Goal: Transaction & Acquisition: Book appointment/travel/reservation

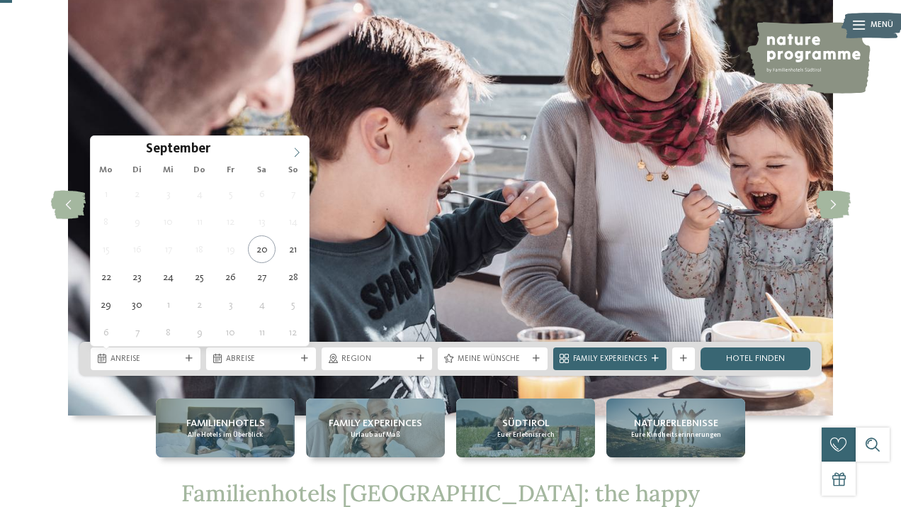
click at [297, 151] on icon at bounding box center [297, 152] width 10 height 10
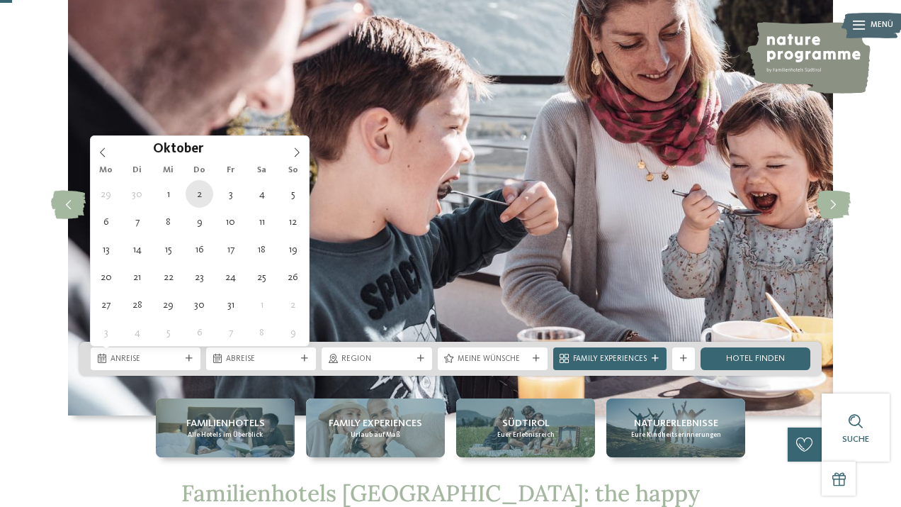
type div "[DATE]"
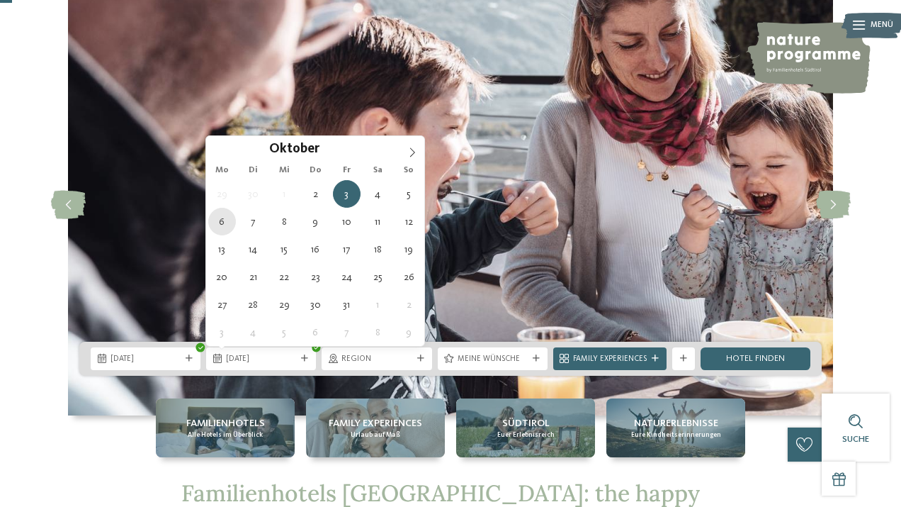
type div "06.10.2025"
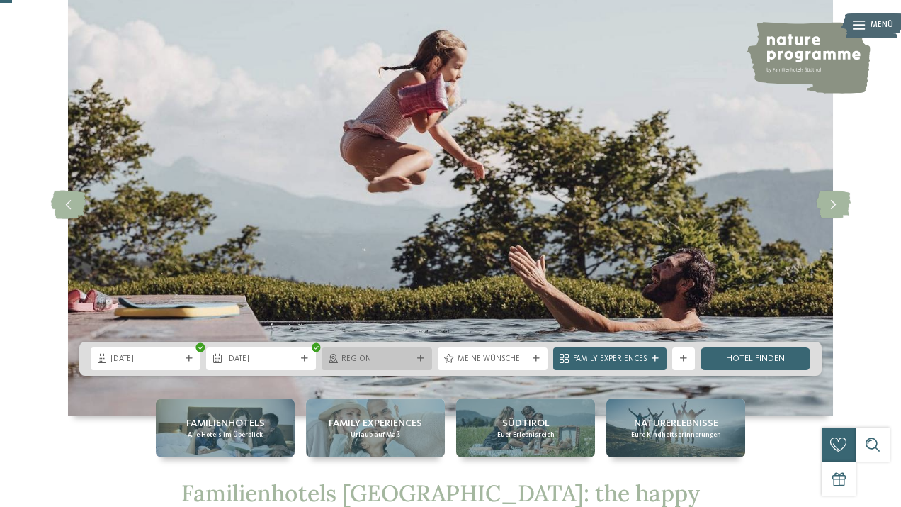
click at [388, 361] on span "Region" at bounding box center [377, 359] width 70 height 11
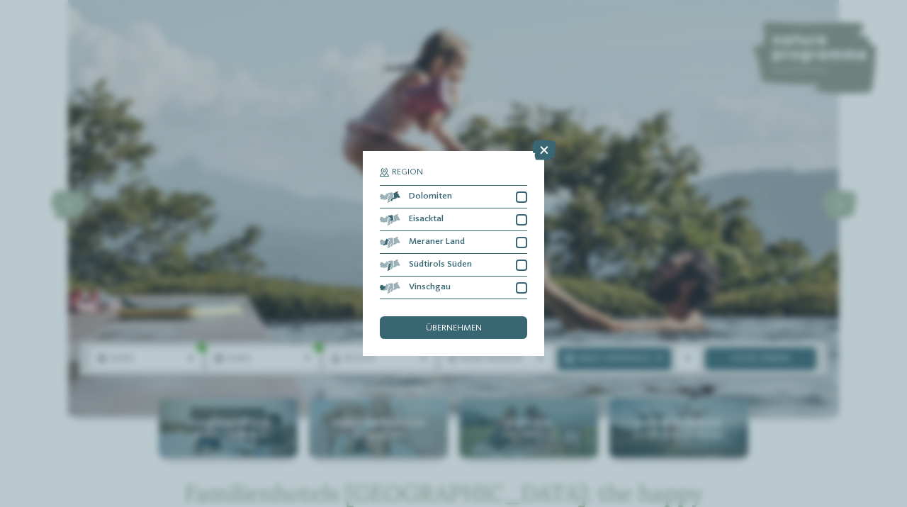
click at [435, 182] on section "Region Dolomiten Eisacktal" at bounding box center [453, 234] width 147 height 132
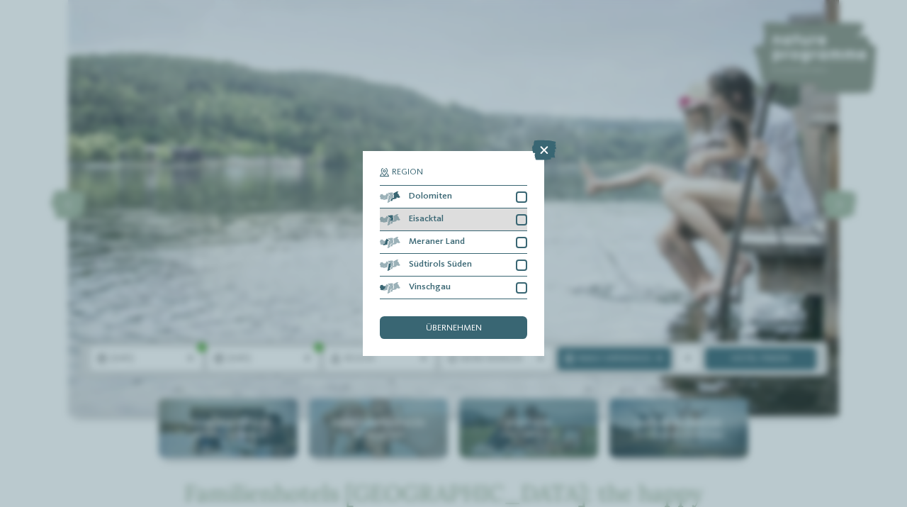
click at [439, 210] on div "Eisacktal" at bounding box center [453, 219] width 147 height 23
click at [439, 235] on div "Meraner Land" at bounding box center [453, 242] width 147 height 23
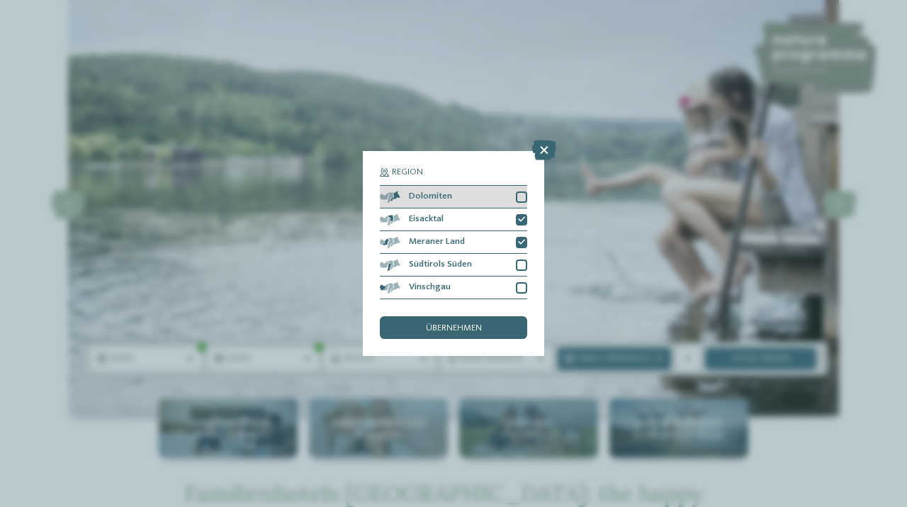
click at [521, 199] on div at bounding box center [521, 196] width 11 height 11
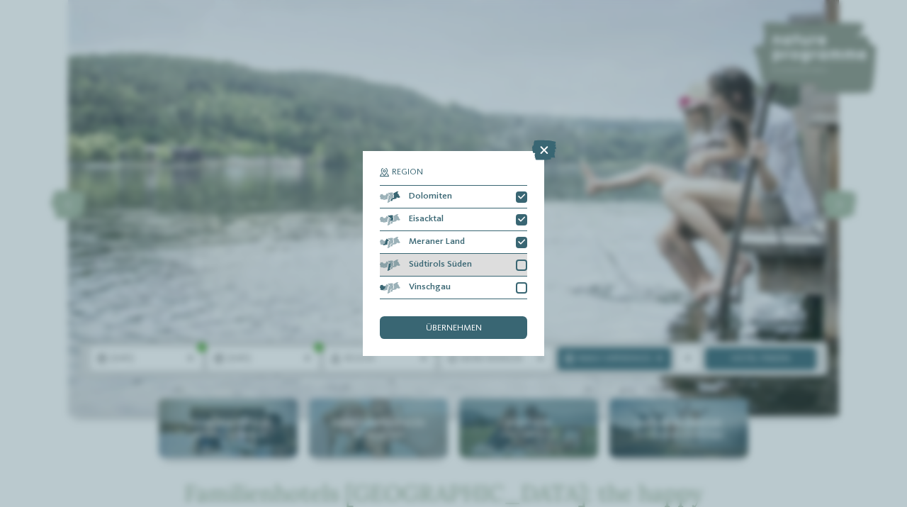
click at [521, 264] on div at bounding box center [521, 264] width 11 height 11
click at [520, 286] on div at bounding box center [521, 287] width 11 height 11
click at [485, 323] on div "übernehmen" at bounding box center [453, 327] width 147 height 23
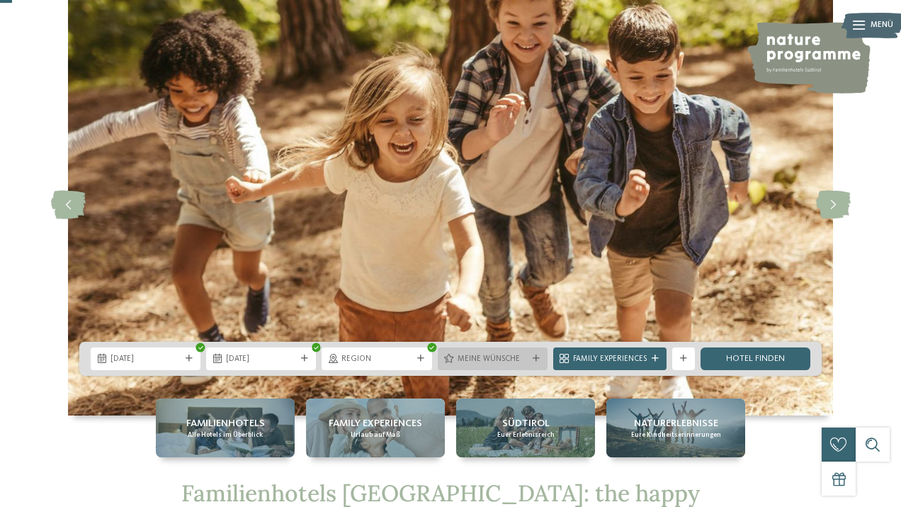
click at [534, 358] on icon at bounding box center [536, 358] width 7 height 7
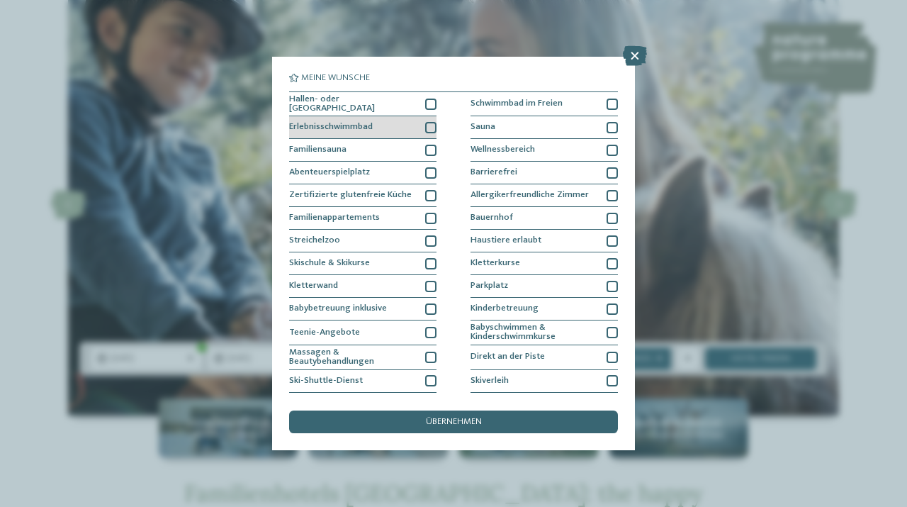
click at [427, 122] on div at bounding box center [430, 127] width 11 height 11
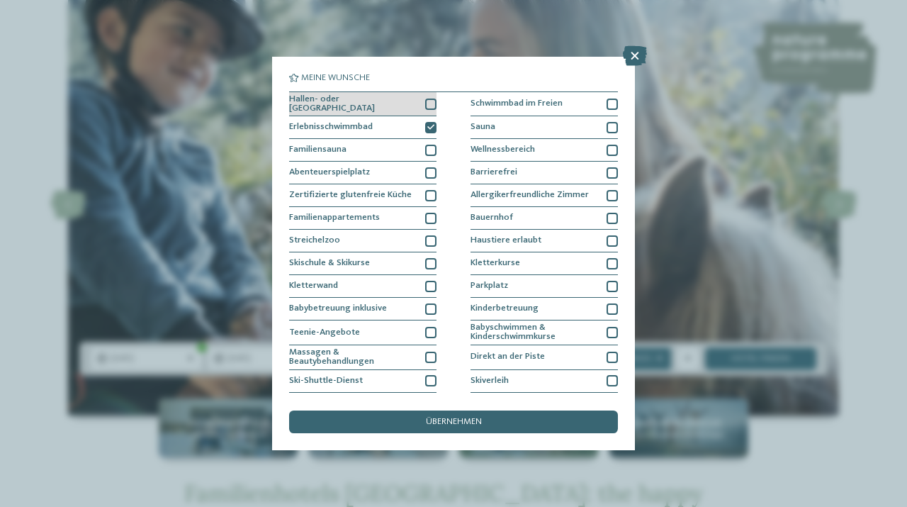
click at [427, 103] on div at bounding box center [430, 103] width 11 height 11
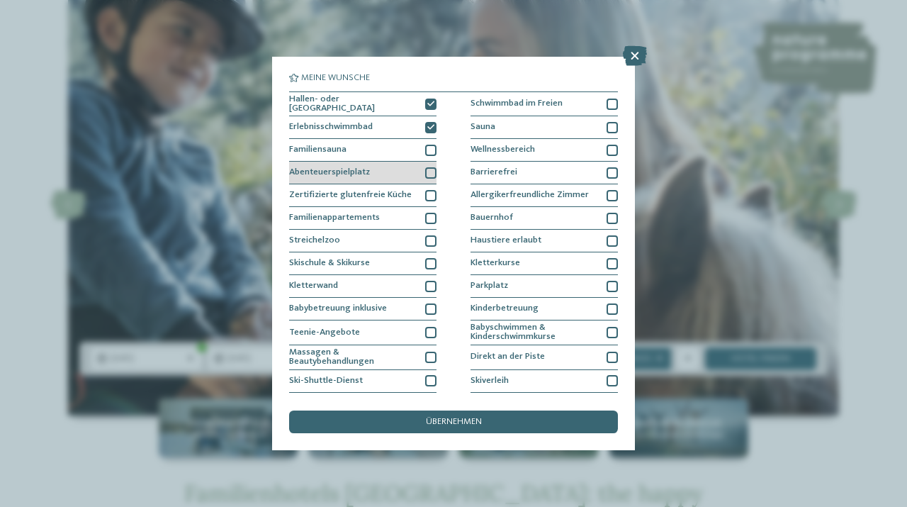
click at [427, 175] on div at bounding box center [430, 172] width 11 height 11
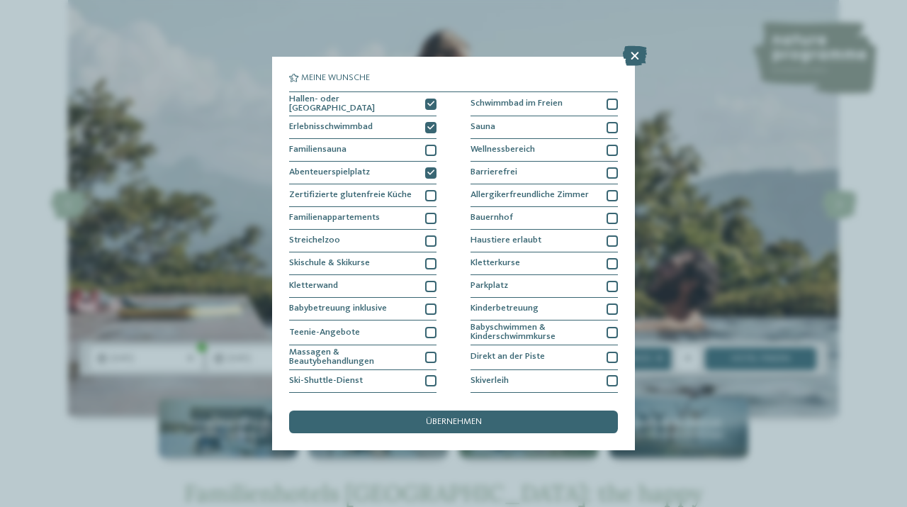
click at [232, 108] on div "Meine Wünsche Hallen- oder Schleusenbad Schwimmbad im Freien" at bounding box center [453, 253] width 907 height 507
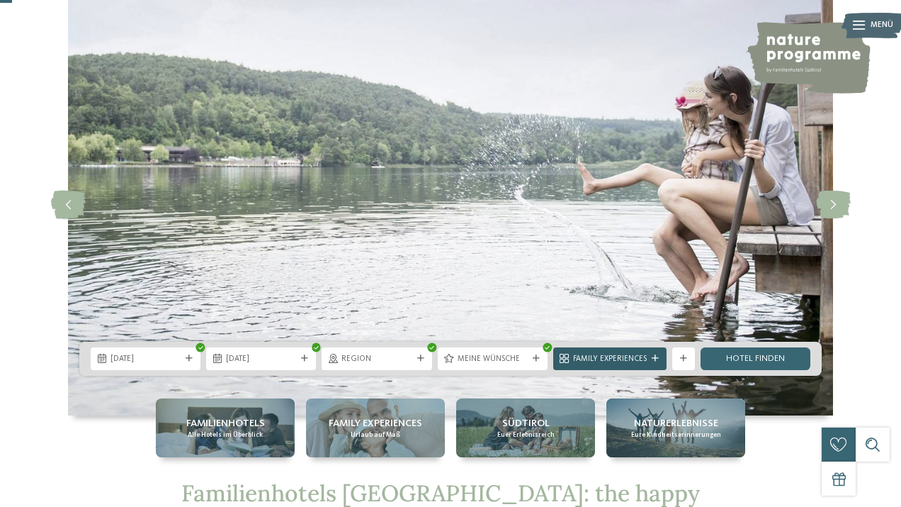
click at [660, 357] on div at bounding box center [655, 358] width 11 height 7
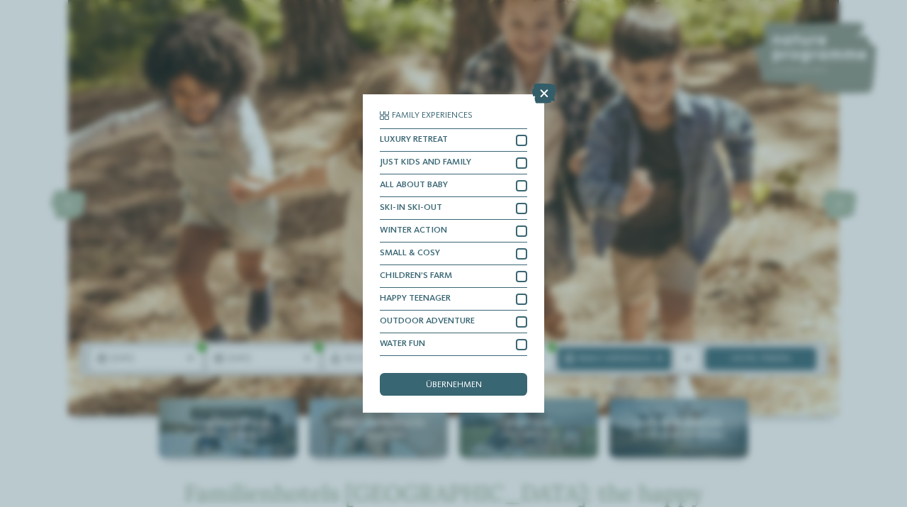
click at [544, 91] on icon at bounding box center [544, 94] width 24 height 20
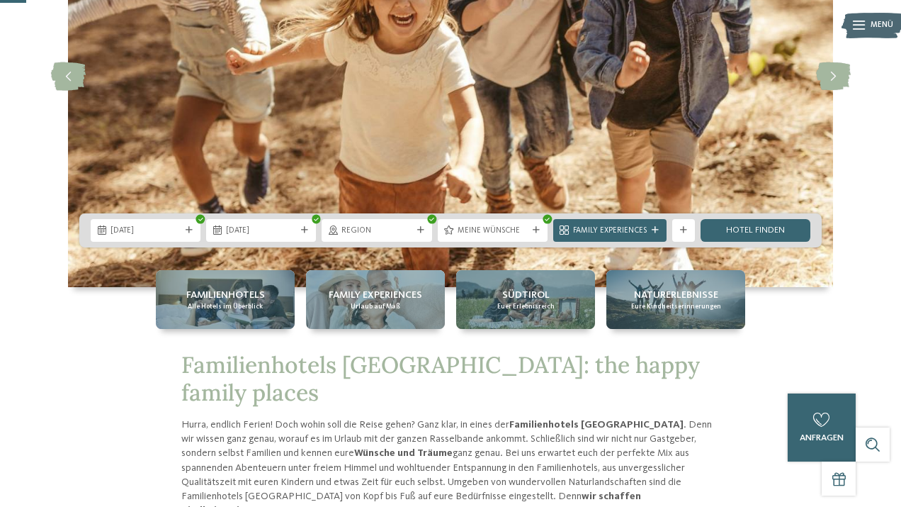
scroll to position [198, 0]
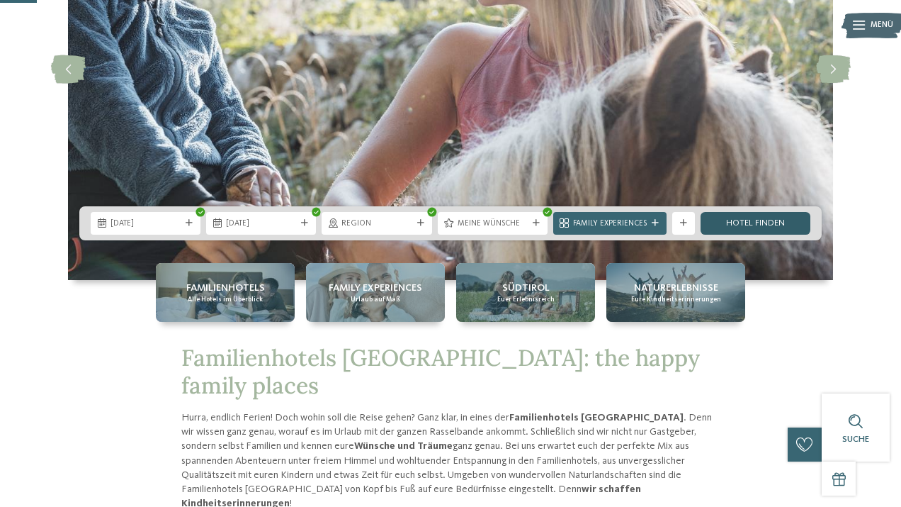
click at [775, 225] on link "Hotel finden" at bounding box center [756, 223] width 110 height 23
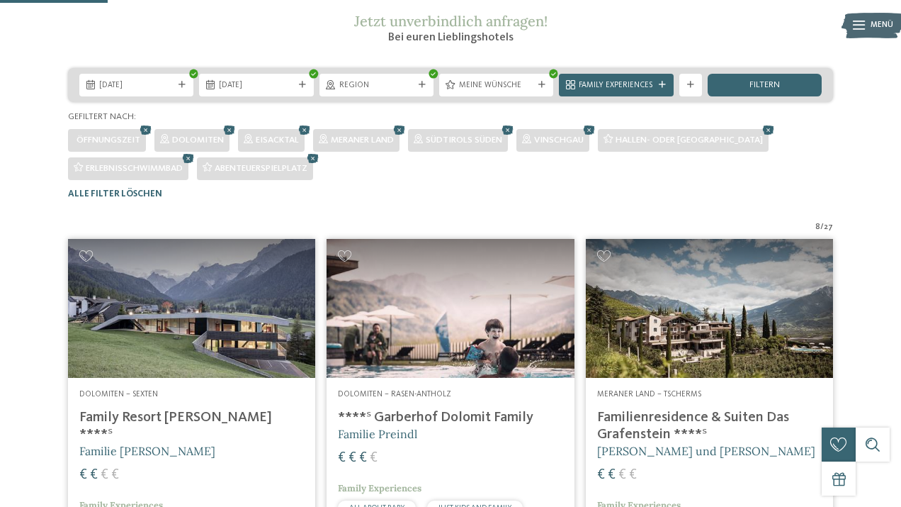
scroll to position [210, 0]
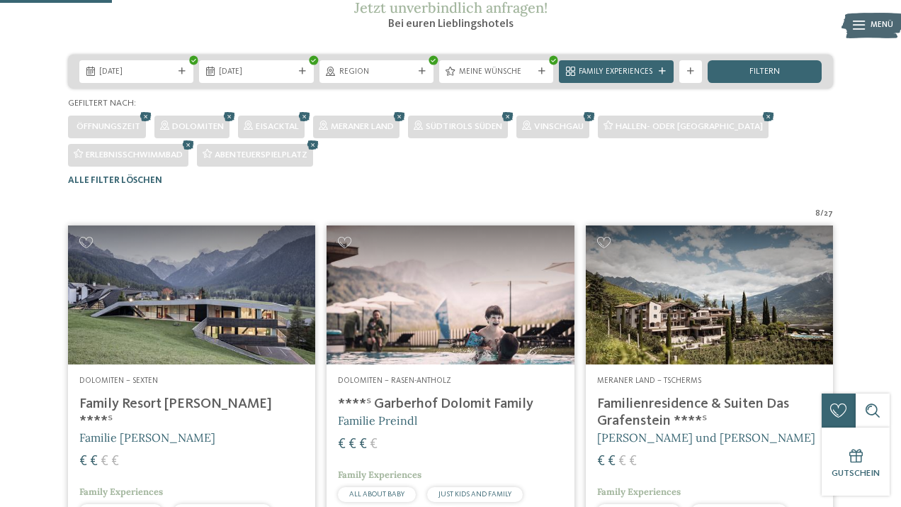
click at [235, 339] on img at bounding box center [191, 294] width 247 height 139
click at [202, 353] on img at bounding box center [191, 294] width 247 height 139
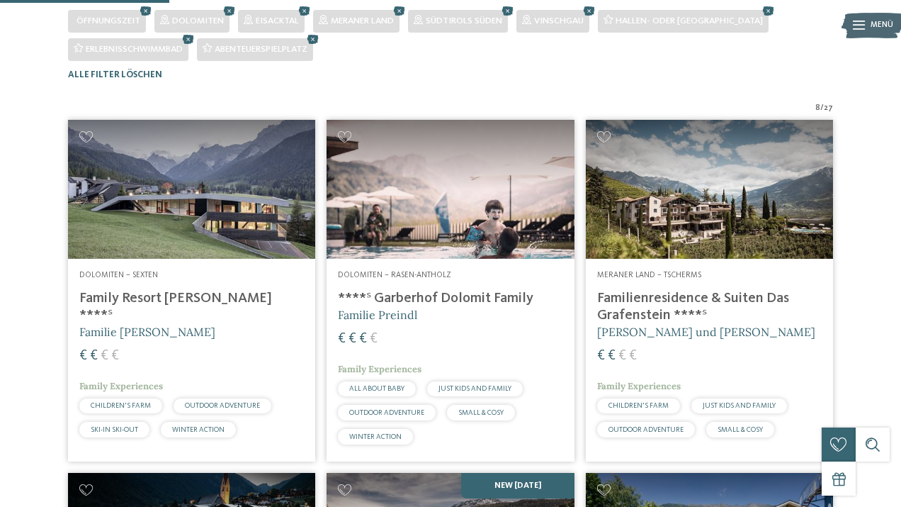
scroll to position [316, 0]
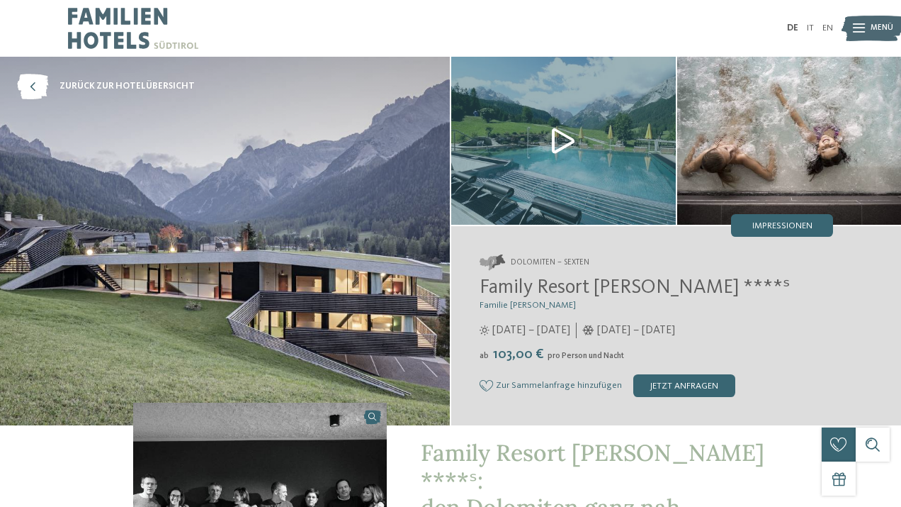
click at [559, 147] on img at bounding box center [563, 141] width 225 height 168
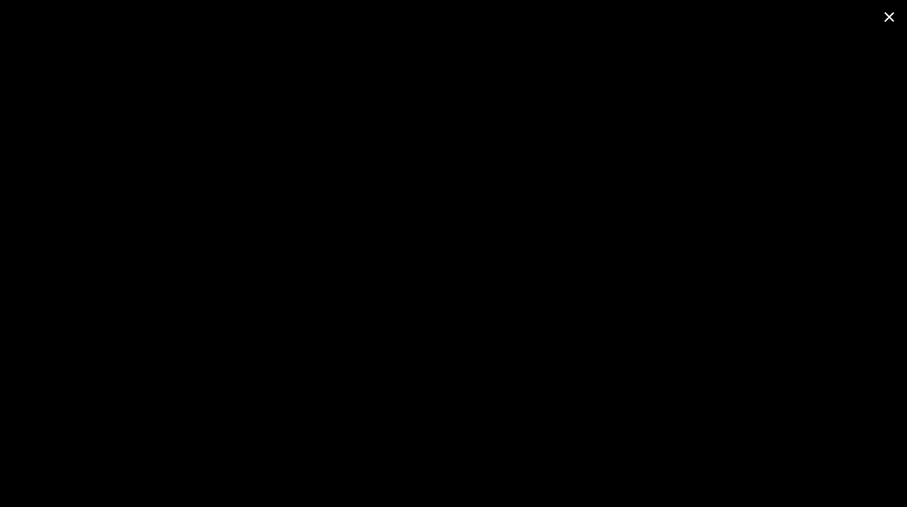
click at [888, 16] on span at bounding box center [888, 16] width 35 height 33
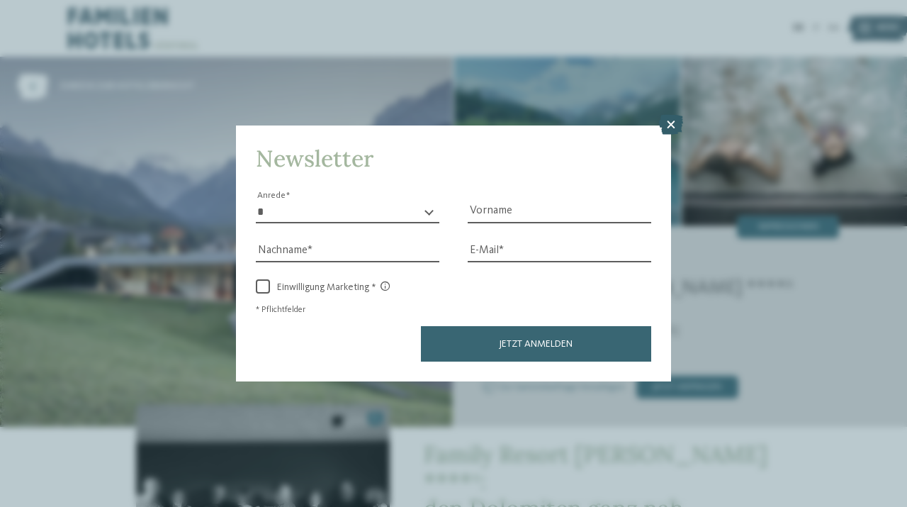
click at [670, 125] on icon at bounding box center [671, 125] width 24 height 20
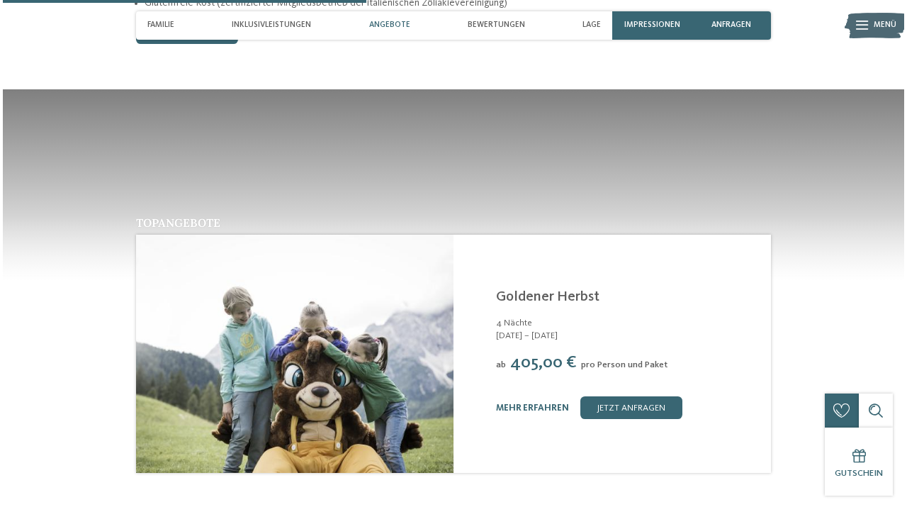
scroll to position [1463, 0]
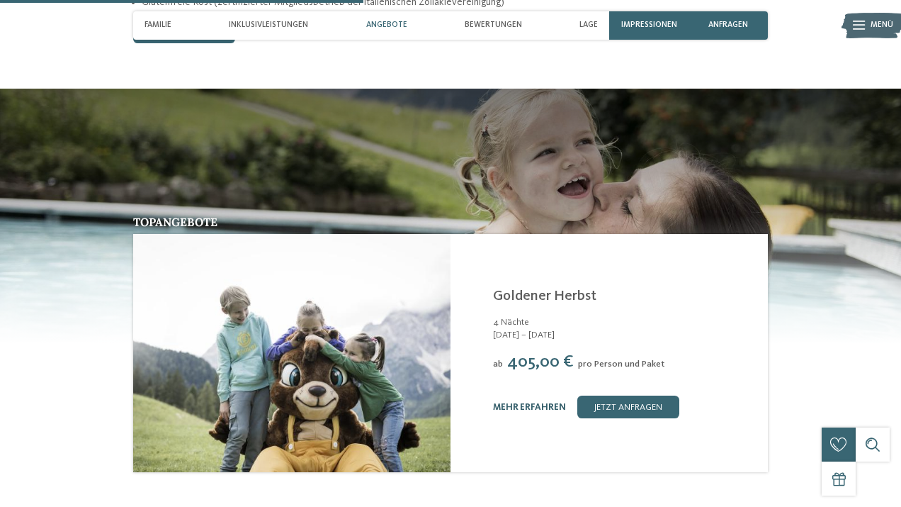
click at [520, 402] on link "mehr erfahren" at bounding box center [529, 406] width 73 height 9
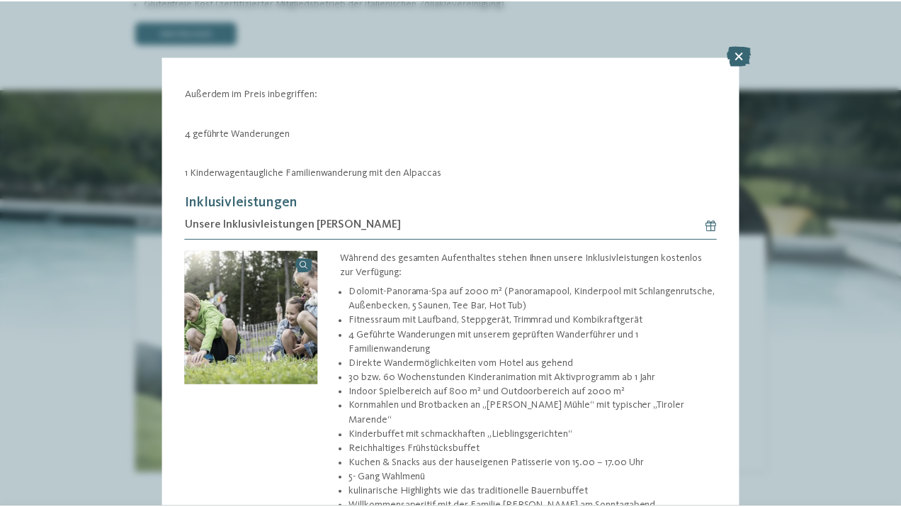
scroll to position [375, 0]
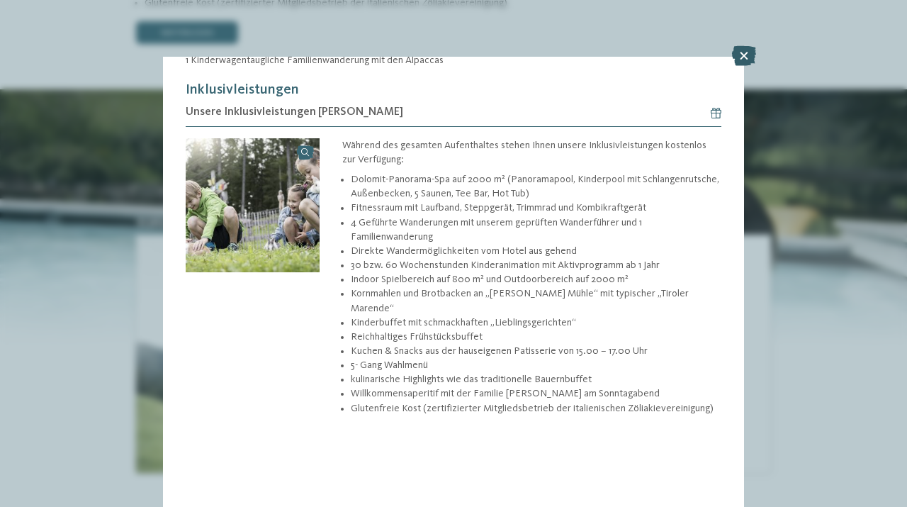
click at [742, 53] on icon at bounding box center [744, 56] width 24 height 20
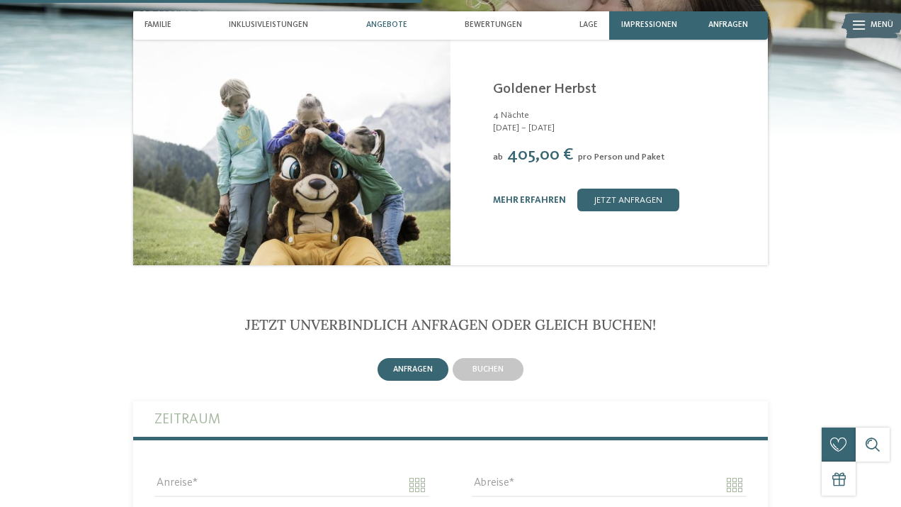
scroll to position [1734, 0]
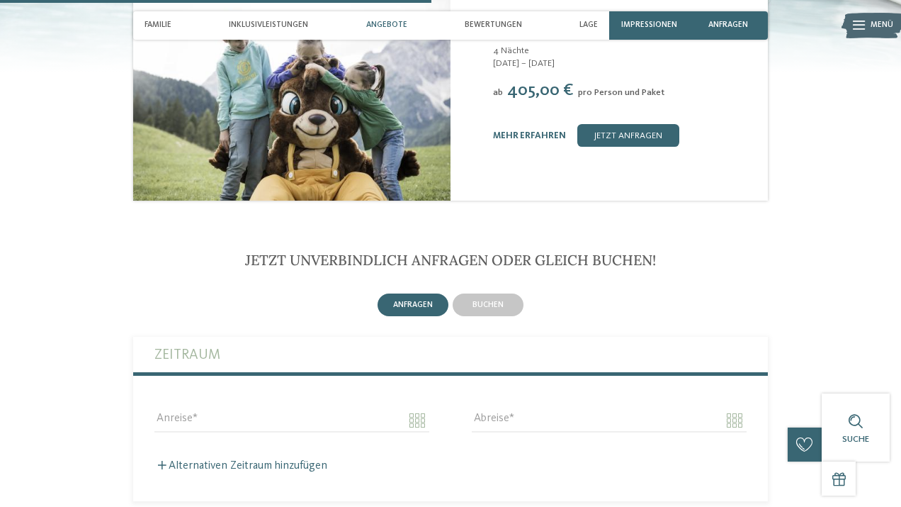
click at [281, 337] on label "Zeitraum" at bounding box center [450, 354] width 592 height 35
click at [234, 408] on input "Anreise" at bounding box center [291, 420] width 275 height 24
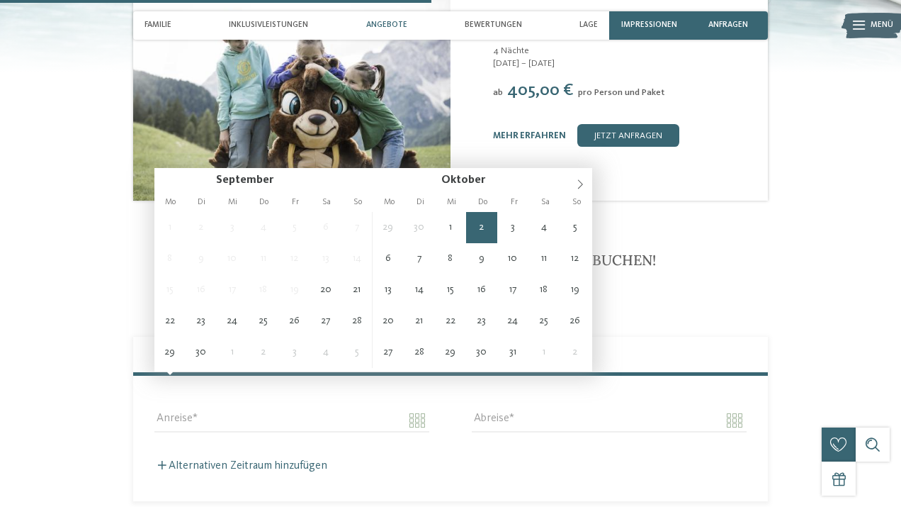
type input "**********"
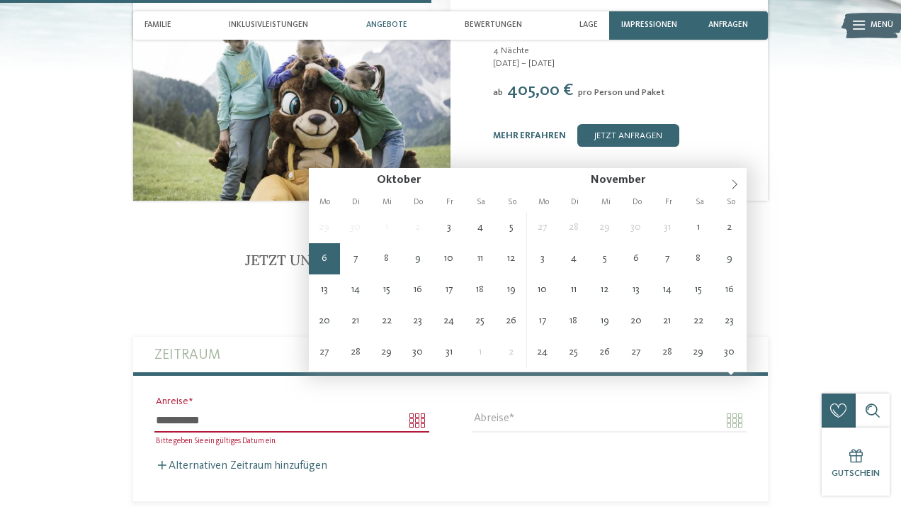
type input "**********"
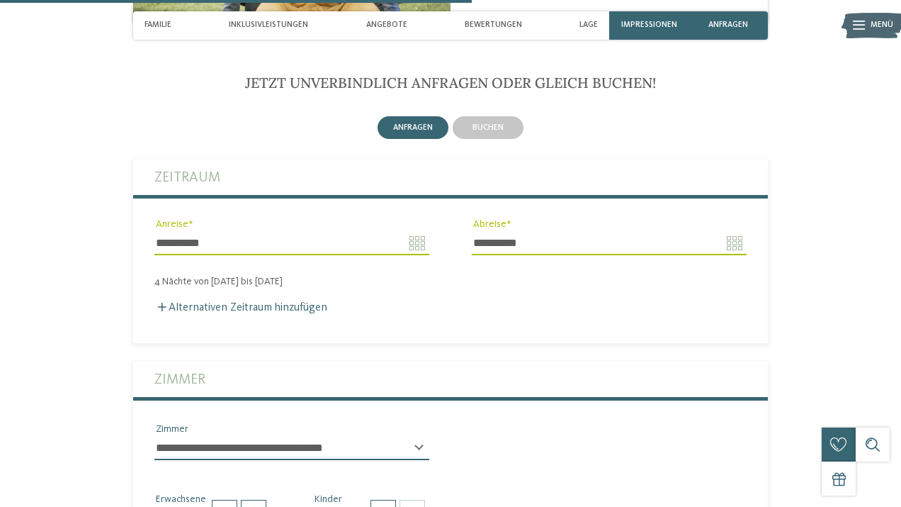
scroll to position [1912, 0]
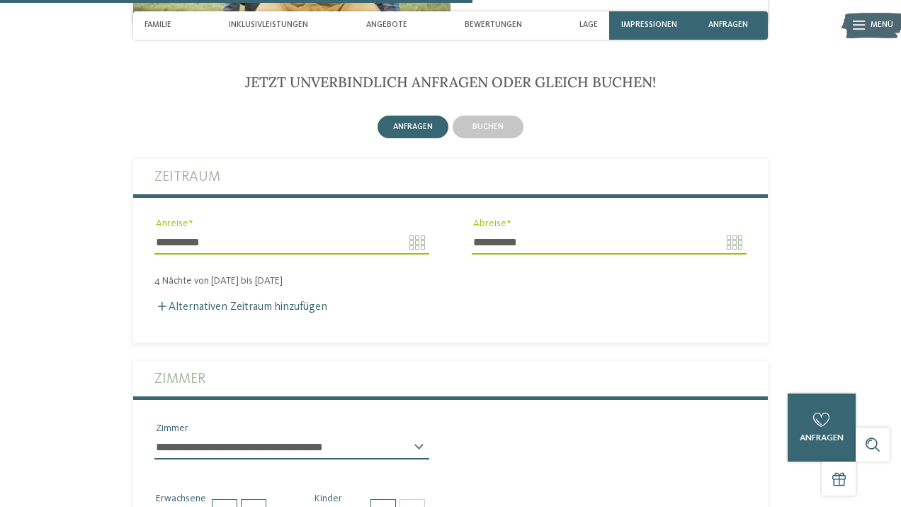
click at [244, 435] on select "**********" at bounding box center [291, 447] width 275 height 24
click at [383, 499] on span at bounding box center [384, 512] width 26 height 26
type input "*"
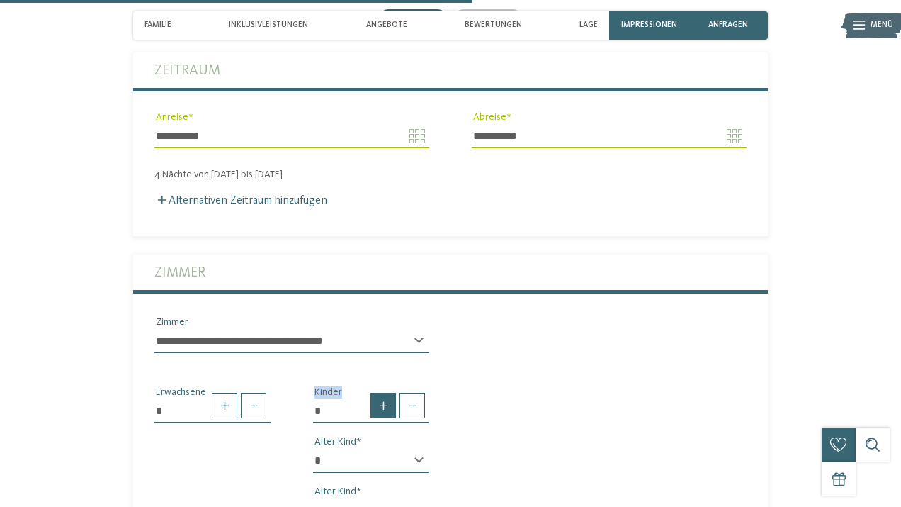
scroll to position [2045, 0]
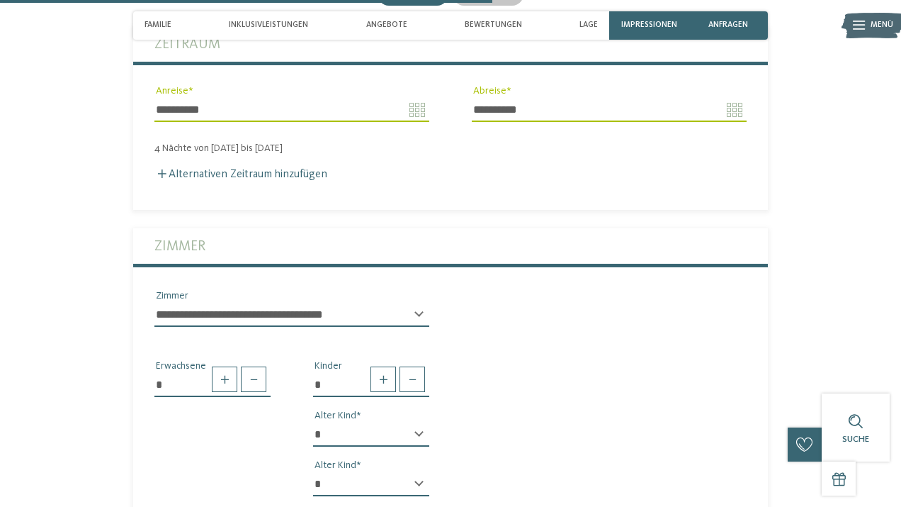
click at [374, 381] on div "* Kinder * * * * * * * * * * * ** ** ** ** ** ** ** ** Alter Kind * * * * * * *…" at bounding box center [371, 433] width 159 height 149
click at [405, 422] on select "* * * * * * * * * * * ** ** ** ** ** ** ** **" at bounding box center [371, 434] width 116 height 24
select select "*"
click at [393, 472] on select "* * * * * * * * * * * ** ** ** ** ** ** ** **" at bounding box center [371, 484] width 116 height 24
select select "*"
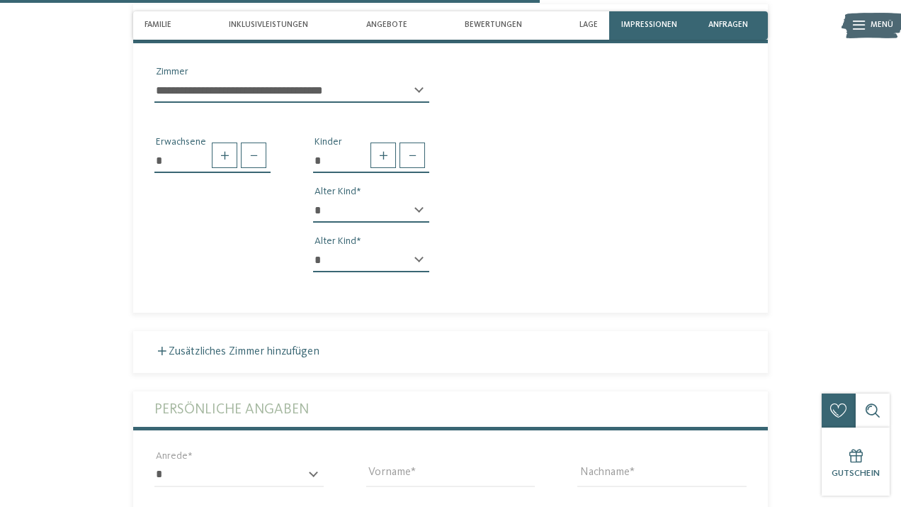
scroll to position [2269, 0]
click at [317, 448] on div "* **** **** ******* ****** Anrede" at bounding box center [239, 473] width 212 height 51
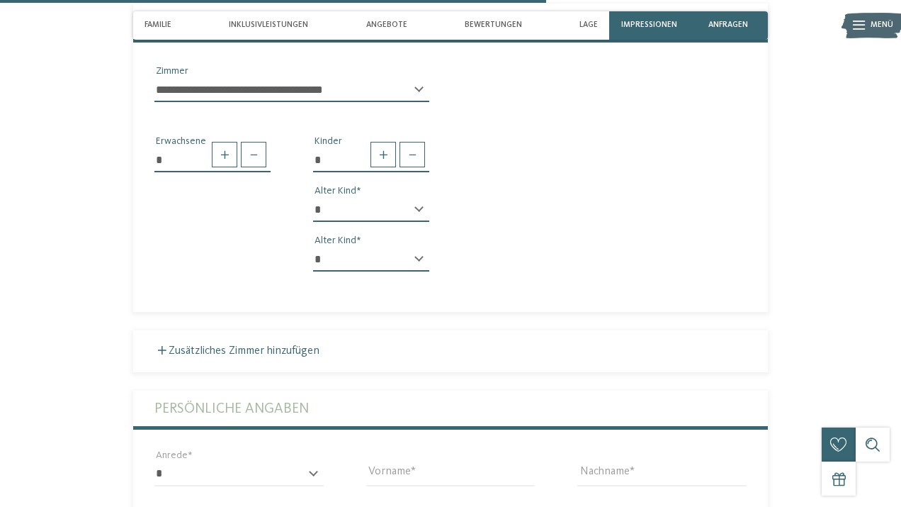
click at [296, 448] on div "* **** **** ******* ****** Anrede" at bounding box center [239, 473] width 212 height 51
click at [309, 462] on select "* **** **** ******* ******" at bounding box center [238, 474] width 169 height 24
select select "*"
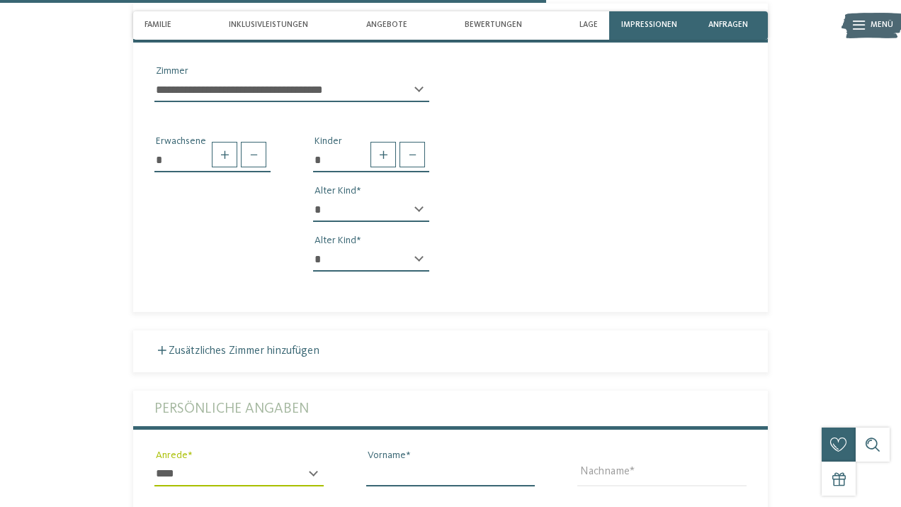
click at [389, 462] on input "Vorname" at bounding box center [450, 474] width 169 height 24
type input "*******"
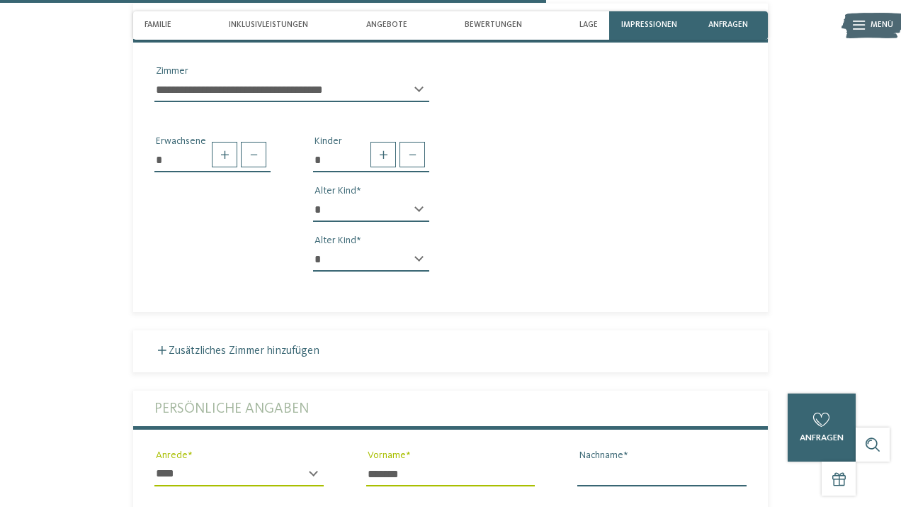
type input "*"
type input "*******"
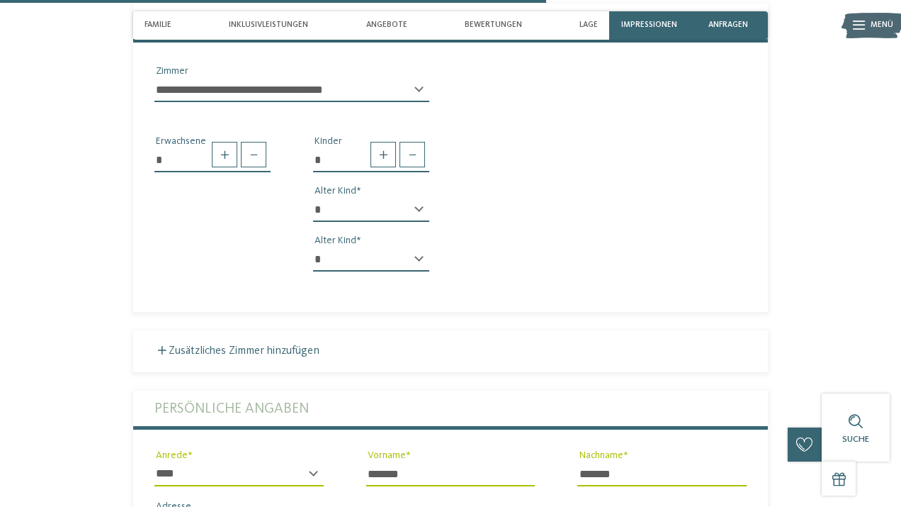
type input "**********"
type input "****"
type input "******"
select select "**"
type input "**********"
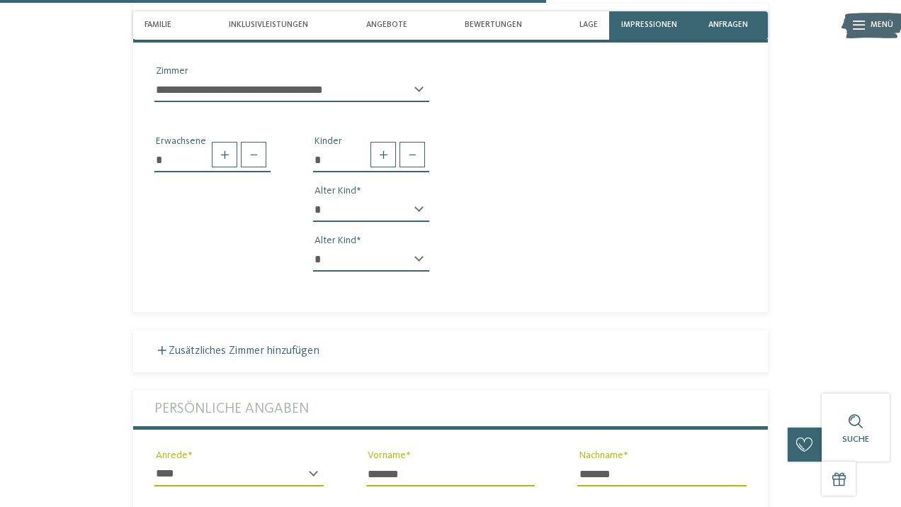
type input "**********"
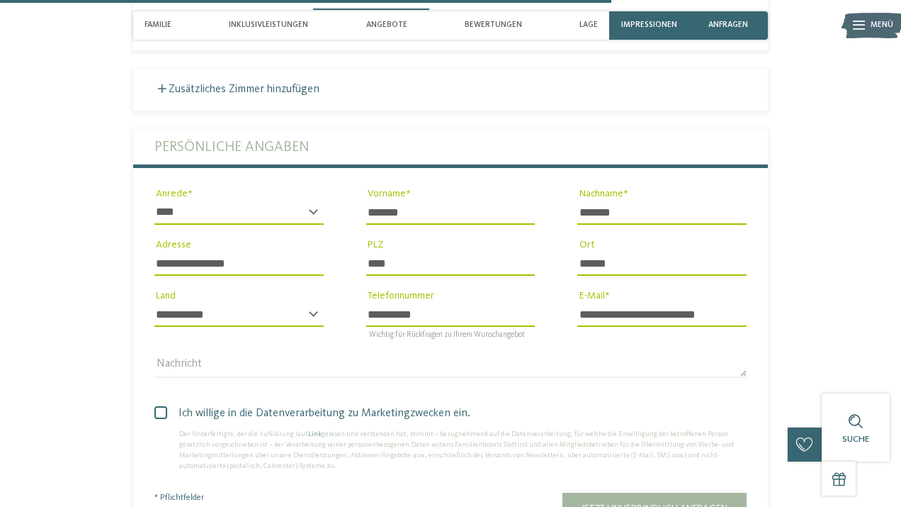
scroll to position [2541, 0]
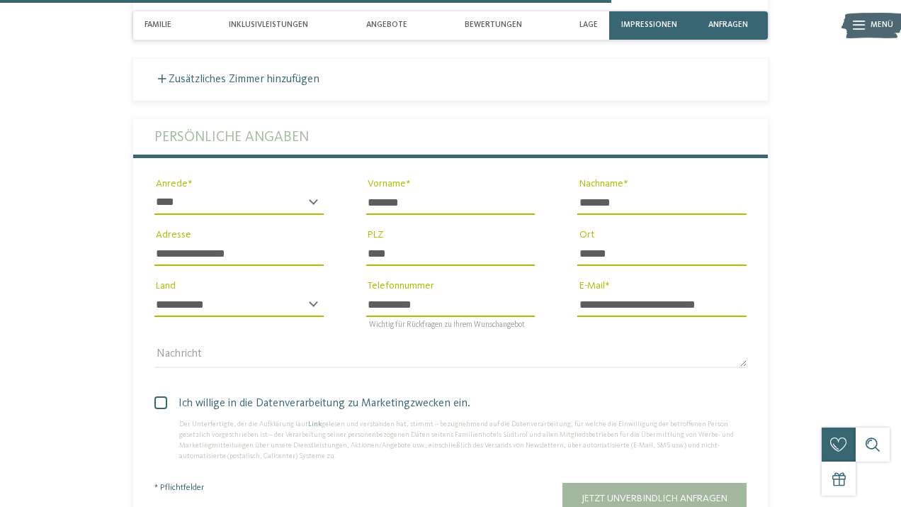
click at [160, 396] on span at bounding box center [160, 402] width 13 height 13
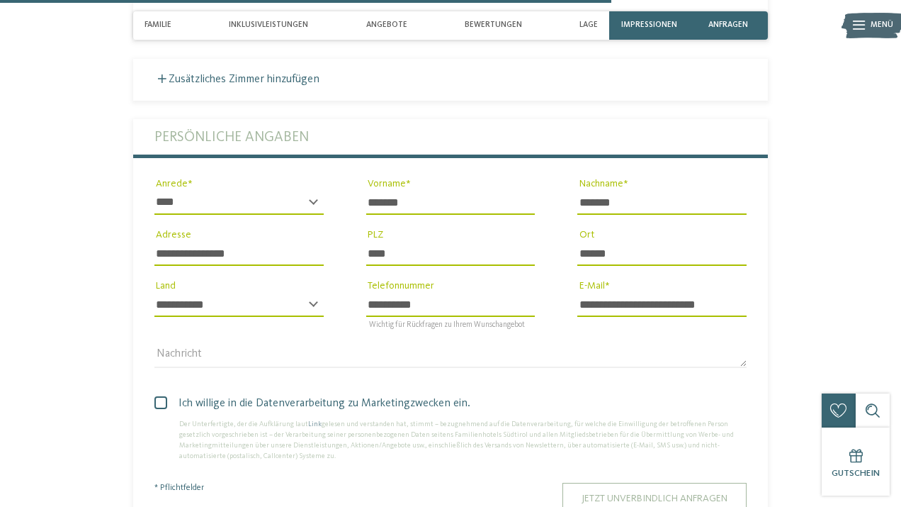
click at [591, 493] on span "Jetzt unverbindlich anfragen" at bounding box center [655, 498] width 146 height 10
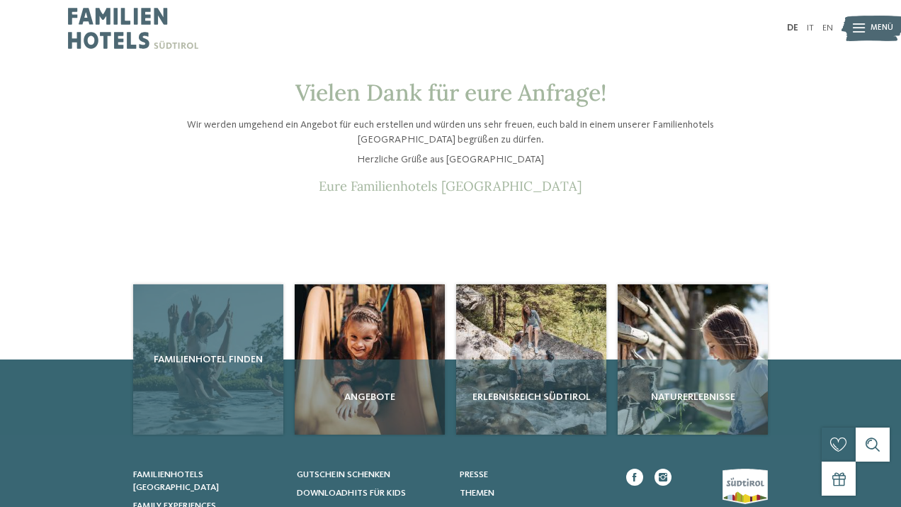
click at [232, 334] on div "Familienhotel finden" at bounding box center [208, 359] width 150 height 150
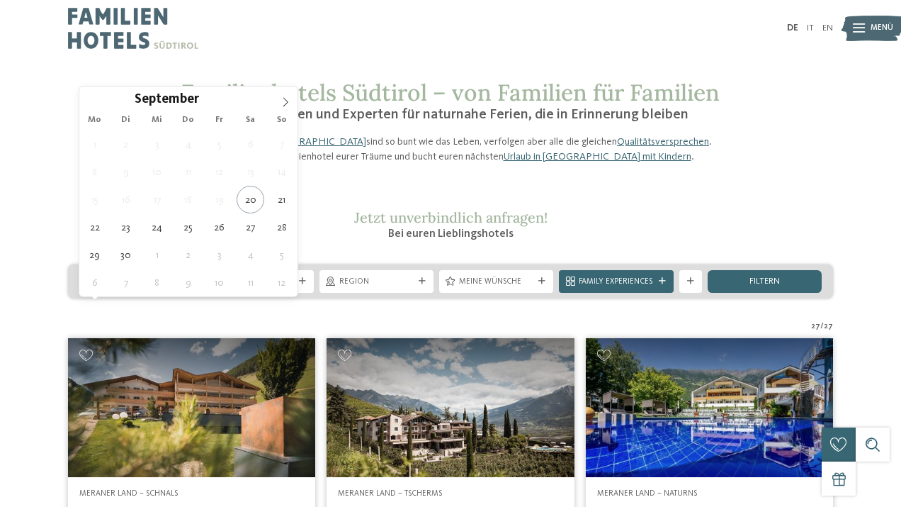
click at [127, 288] on span "Anreise" at bounding box center [136, 281] width 74 height 11
click at [285, 98] on icon at bounding box center [286, 102] width 10 height 10
type div "02.10.2025"
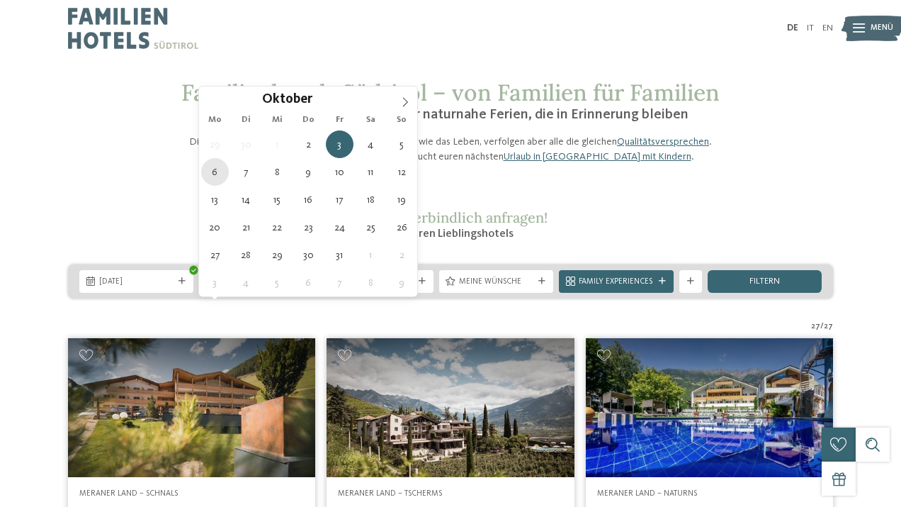
type div "06.10.2025"
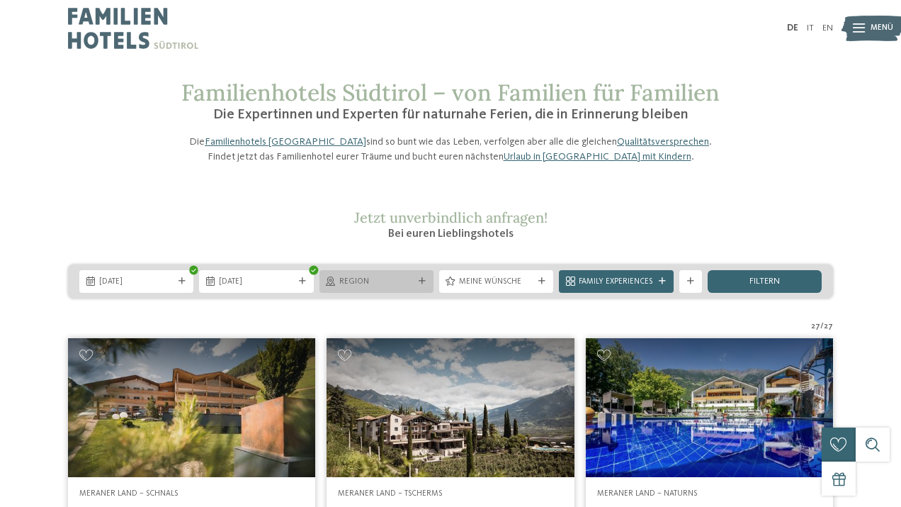
click at [371, 293] on div "Region" at bounding box center [377, 281] width 114 height 23
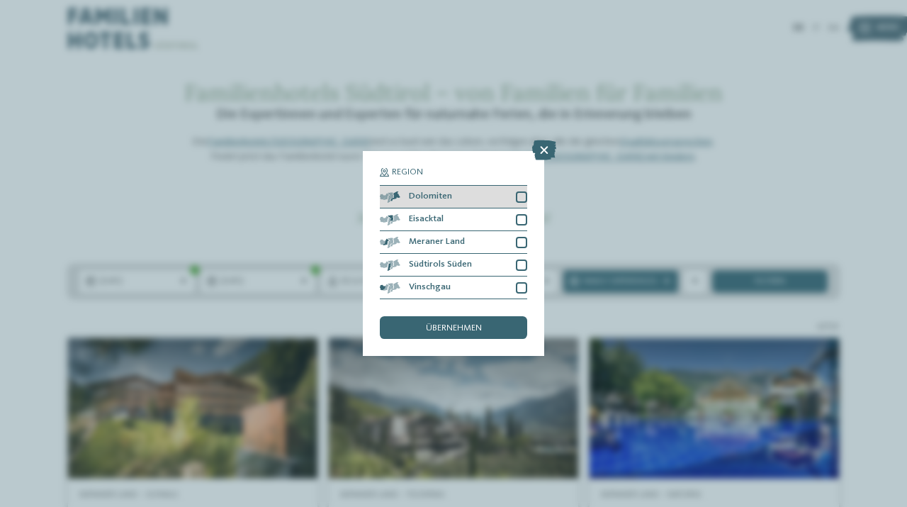
click at [524, 194] on div at bounding box center [521, 196] width 11 height 11
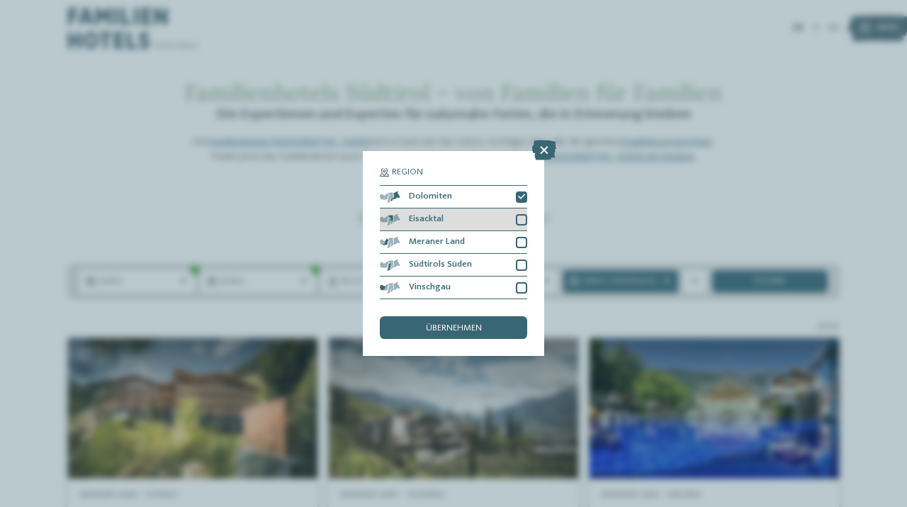
click at [523, 219] on div at bounding box center [521, 219] width 11 height 11
click at [523, 244] on div at bounding box center [521, 242] width 11 height 11
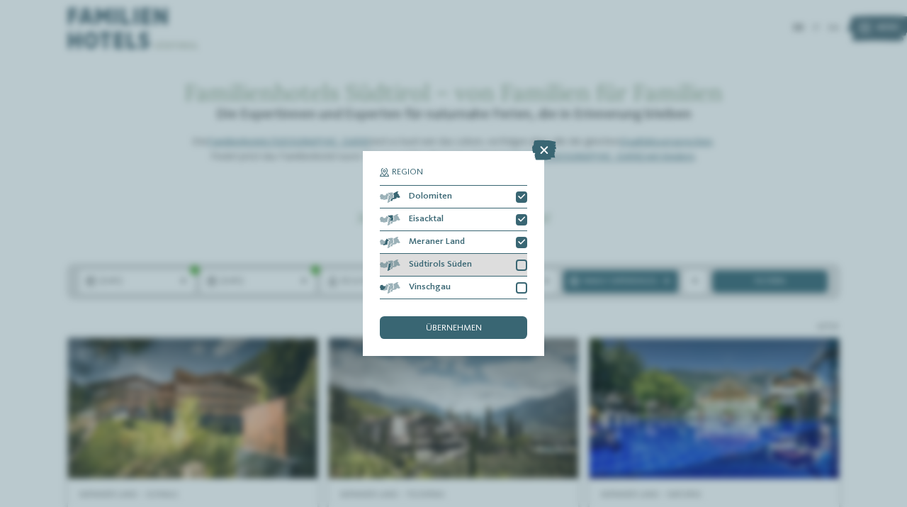
click at [523, 275] on div "Südtirols Süden" at bounding box center [453, 265] width 147 height 23
click at [523, 286] on div at bounding box center [521, 287] width 11 height 11
click at [502, 325] on div "übernehmen" at bounding box center [453, 327] width 147 height 23
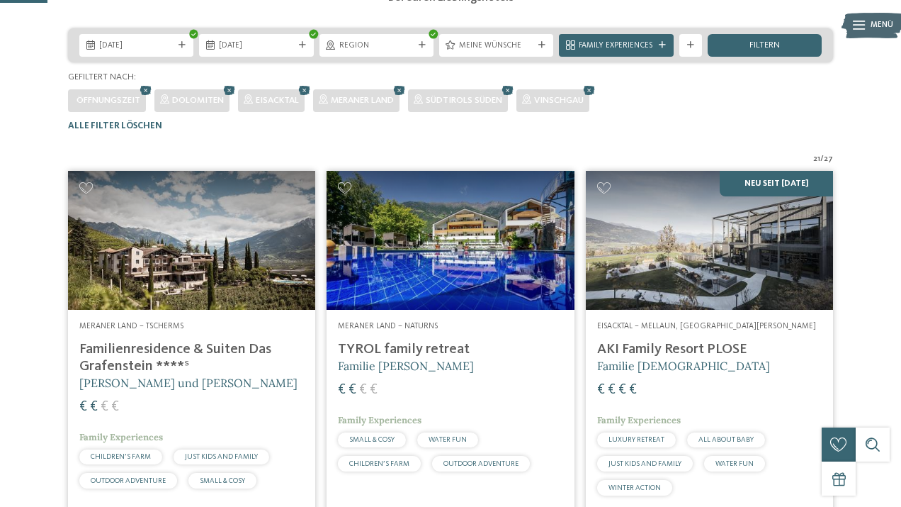
scroll to position [143, 0]
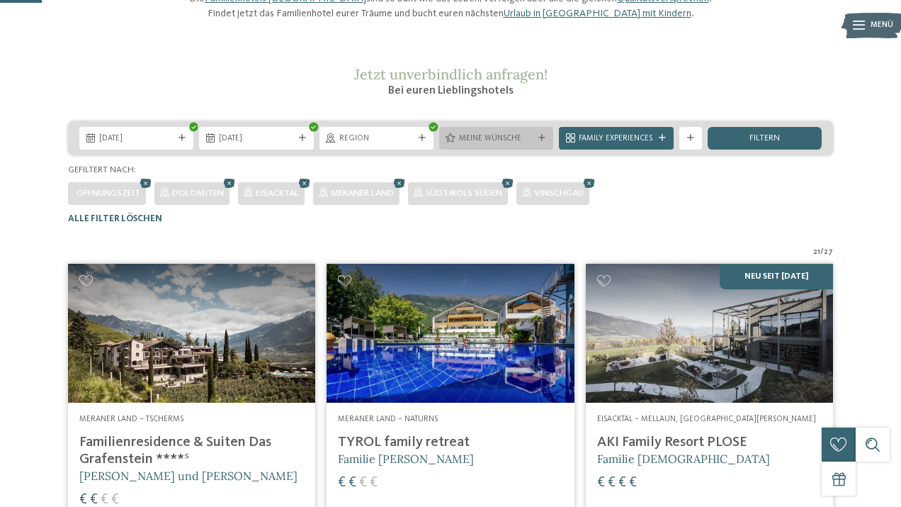
click at [545, 142] on icon at bounding box center [541, 138] width 7 height 7
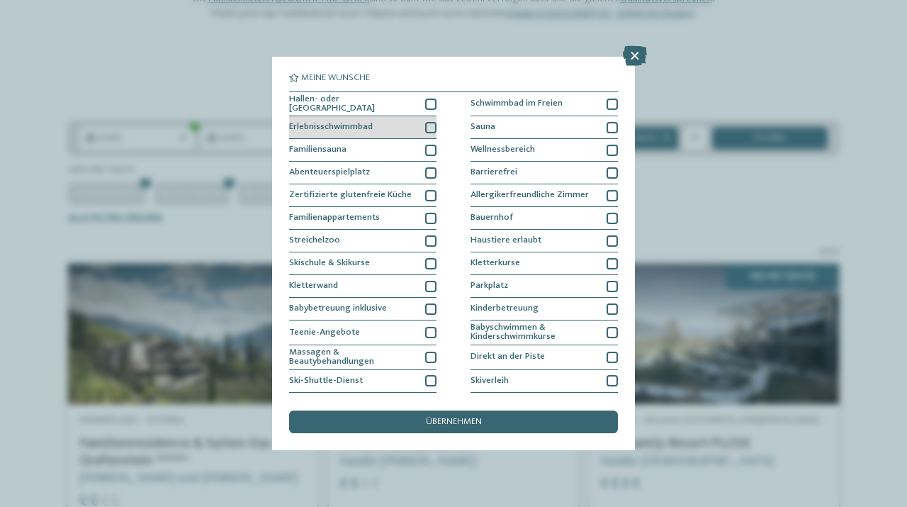
click at [425, 128] on div at bounding box center [430, 127] width 11 height 11
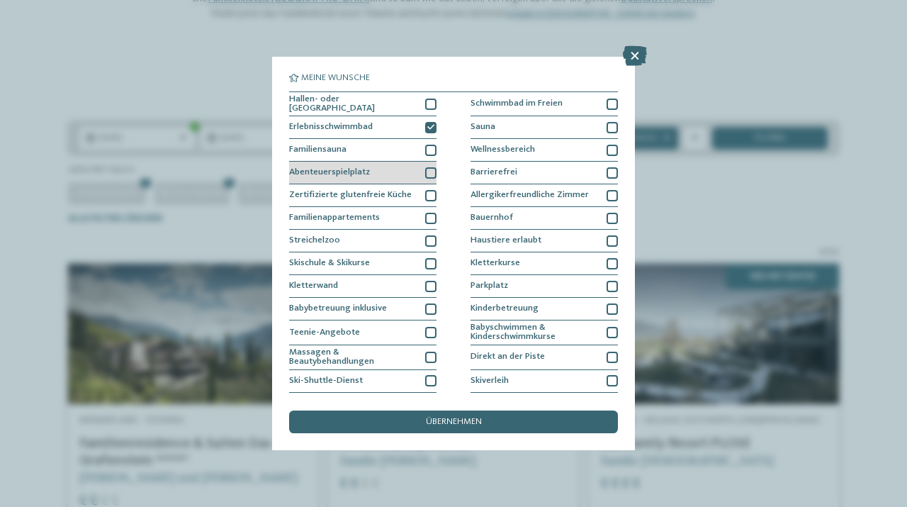
click at [428, 172] on div at bounding box center [430, 172] width 11 height 11
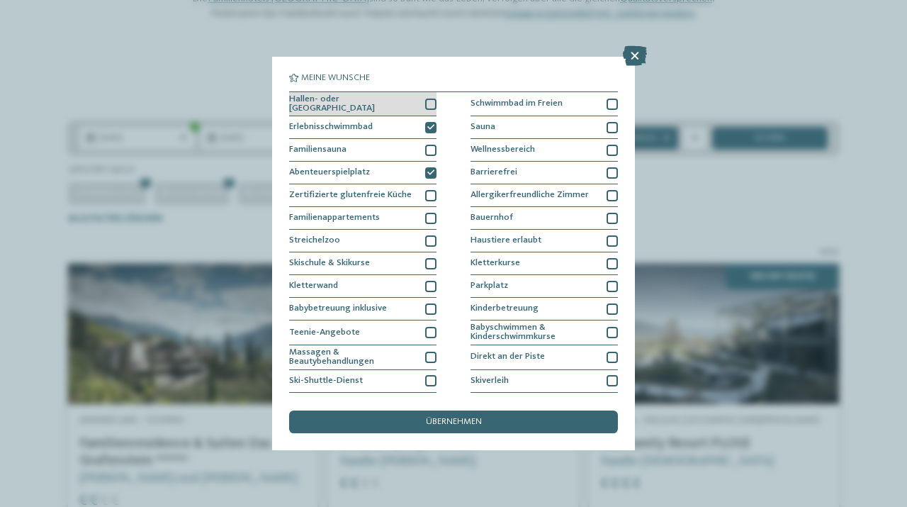
click at [431, 107] on div at bounding box center [430, 103] width 11 height 11
click at [435, 409] on div "Meine Wünsche Hallen- oder Schleusenbad Schwimmbad im Freien Sauna" at bounding box center [453, 253] width 329 height 359
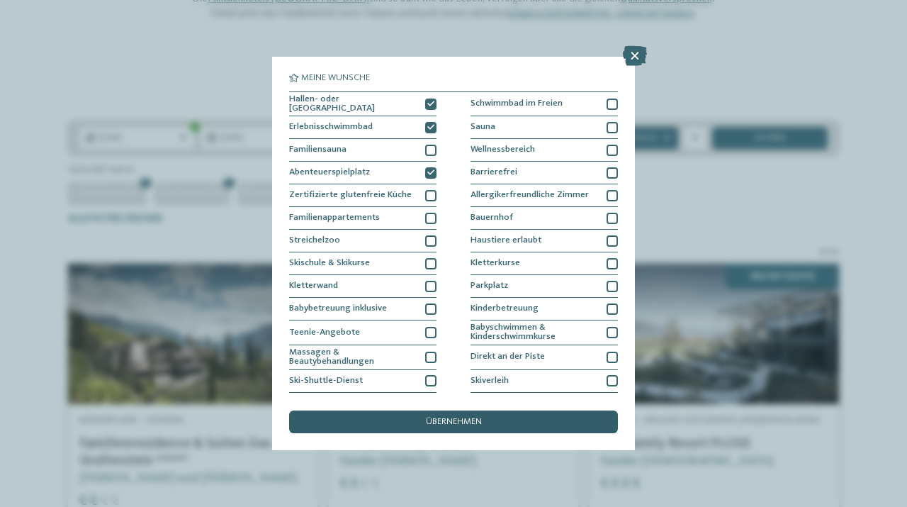
click at [435, 417] on span "übernehmen" at bounding box center [454, 421] width 56 height 9
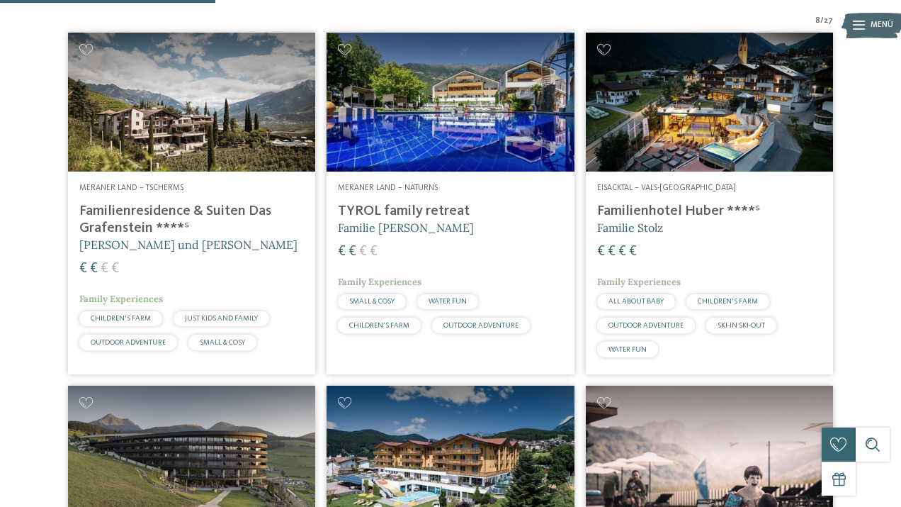
scroll to position [401, 0]
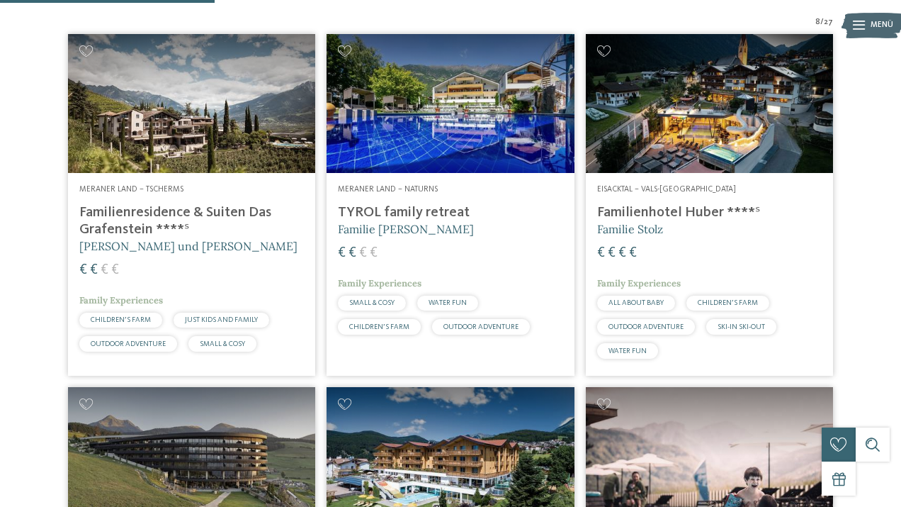
click at [195, 154] on img at bounding box center [191, 103] width 247 height 139
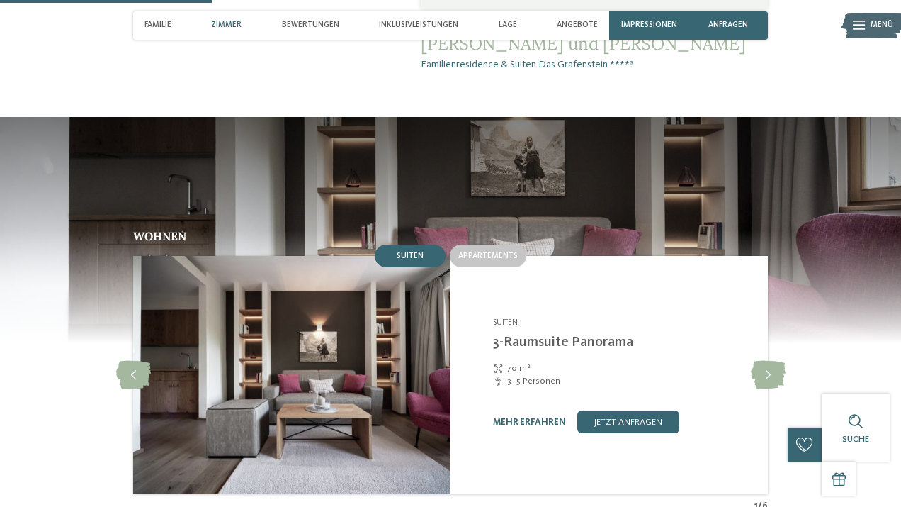
scroll to position [891, 0]
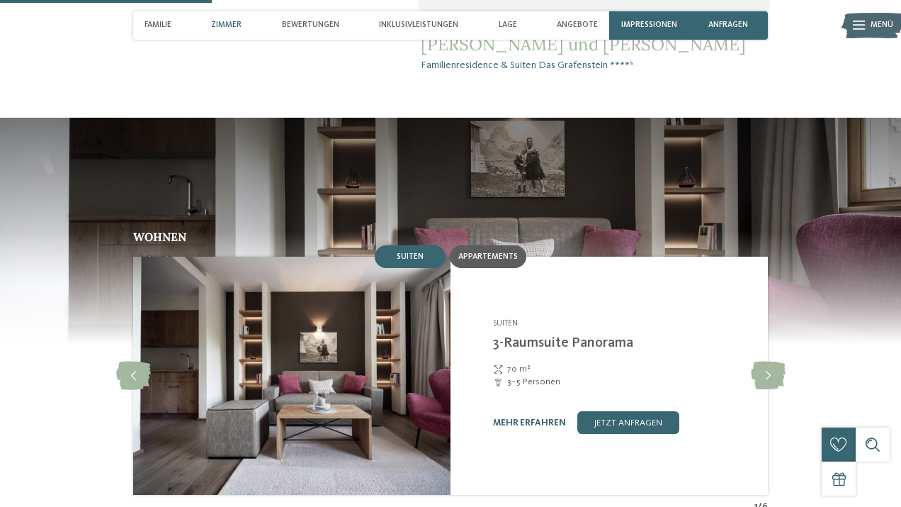
click at [482, 252] on span "Appartements" at bounding box center [488, 256] width 60 height 9
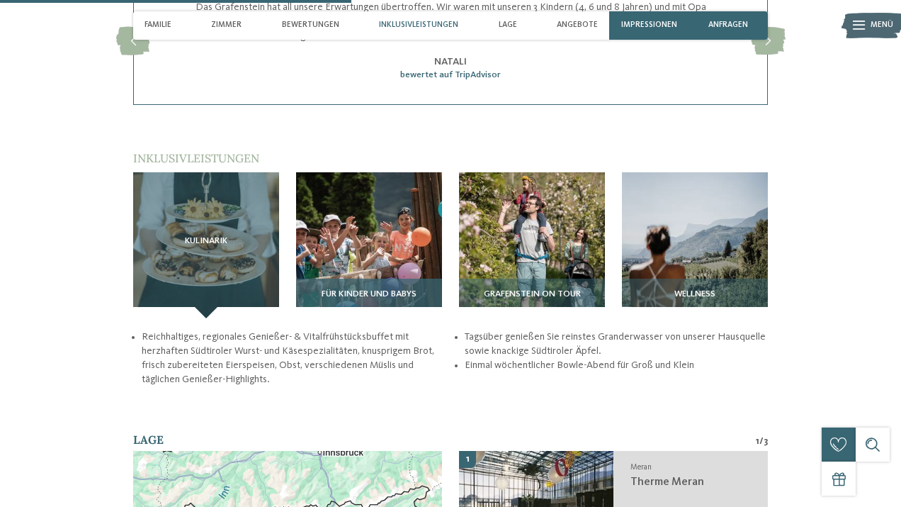
scroll to position [1474, 0]
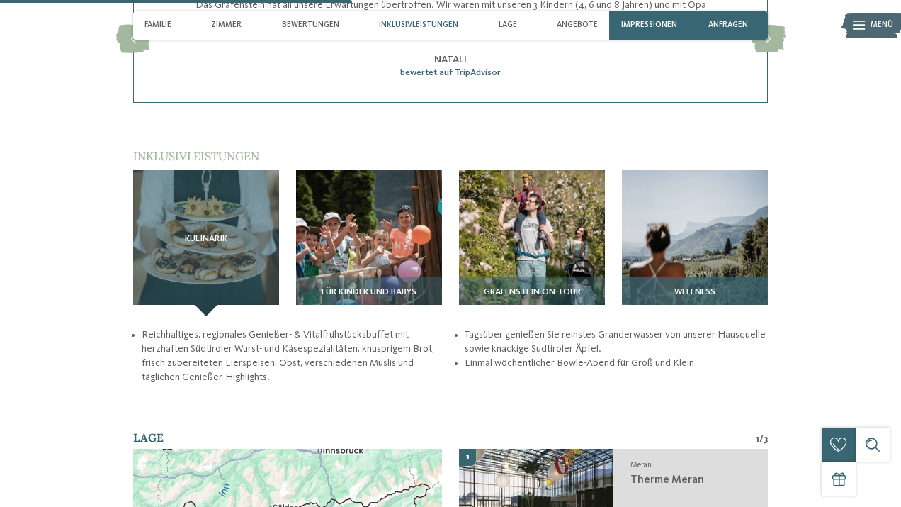
click at [689, 254] on img at bounding box center [695, 243] width 146 height 146
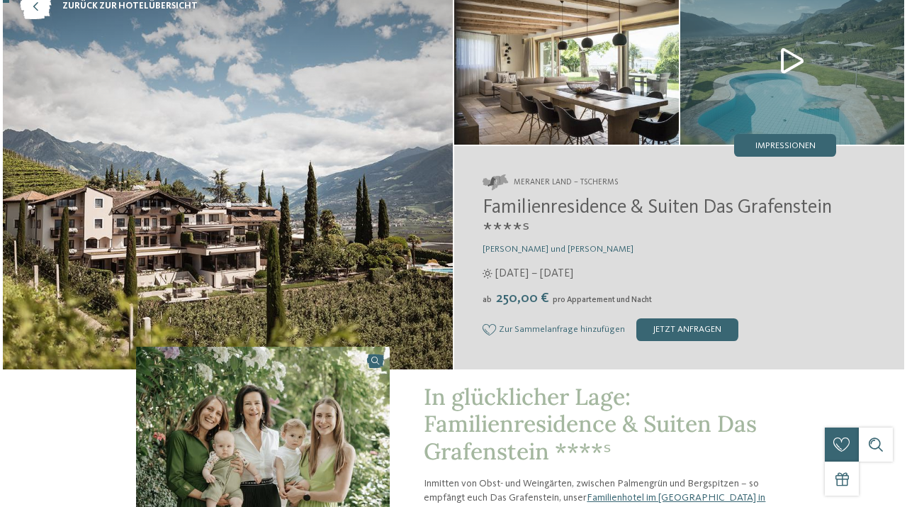
scroll to position [0, 0]
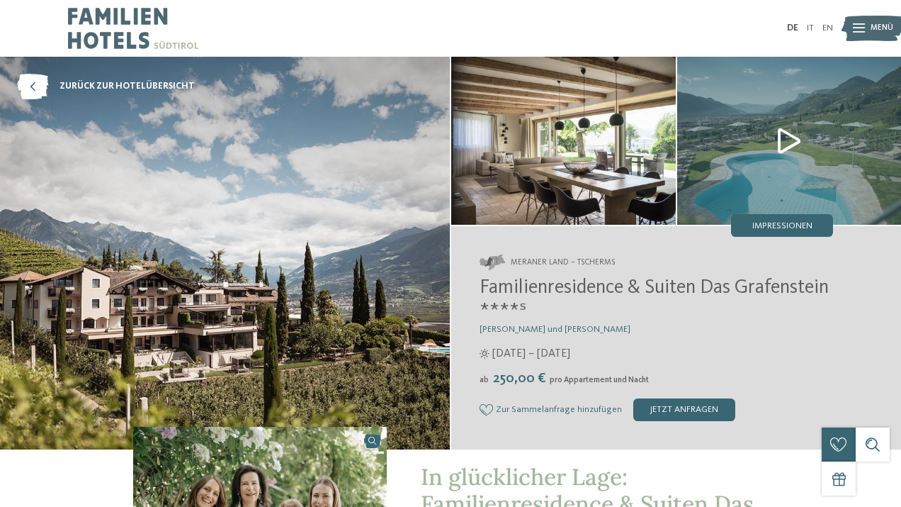
click at [791, 141] on img at bounding box center [789, 141] width 225 height 168
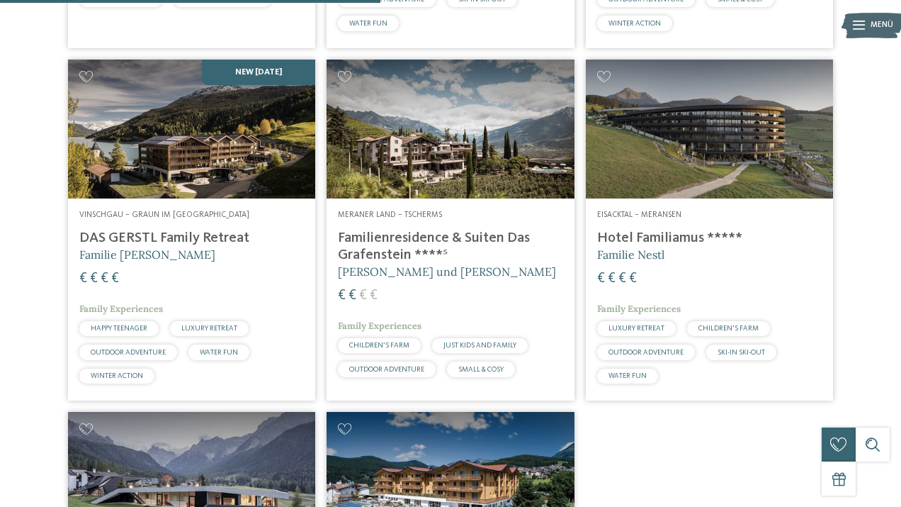
scroll to position [740, 0]
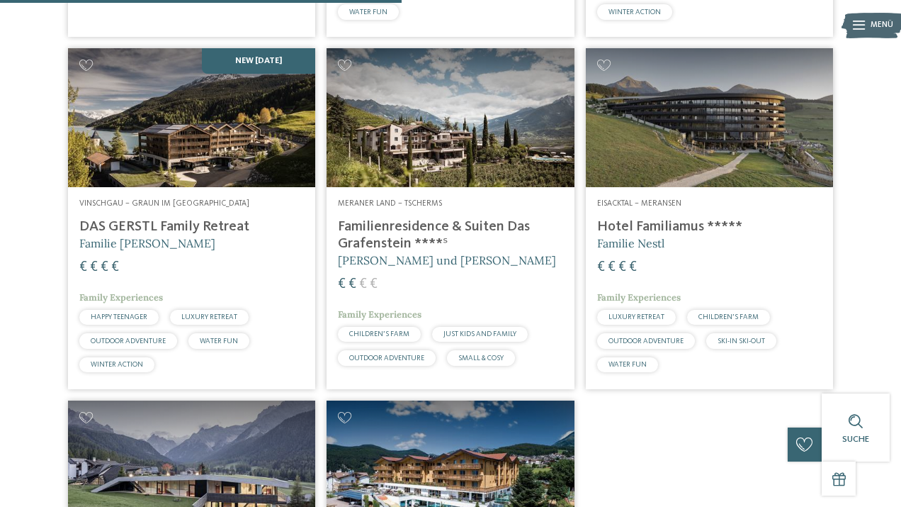
click at [436, 163] on img at bounding box center [450, 117] width 247 height 139
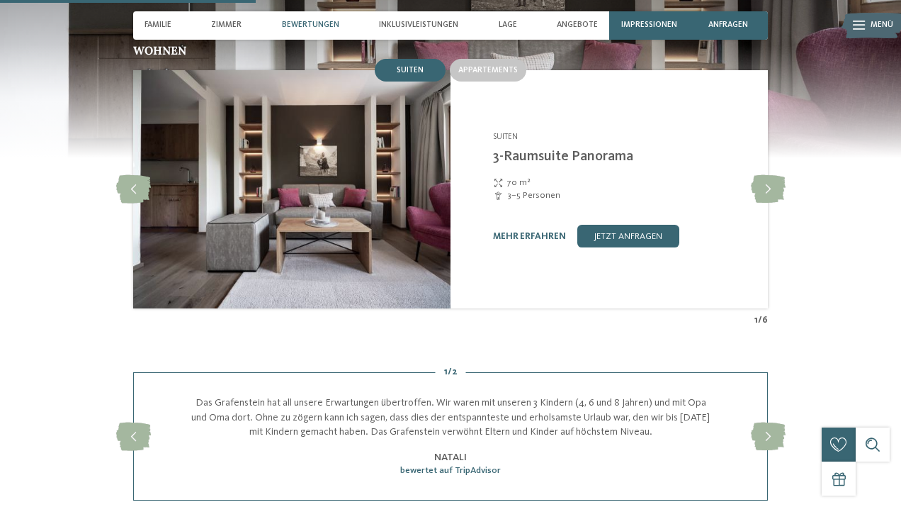
scroll to position [998, 0]
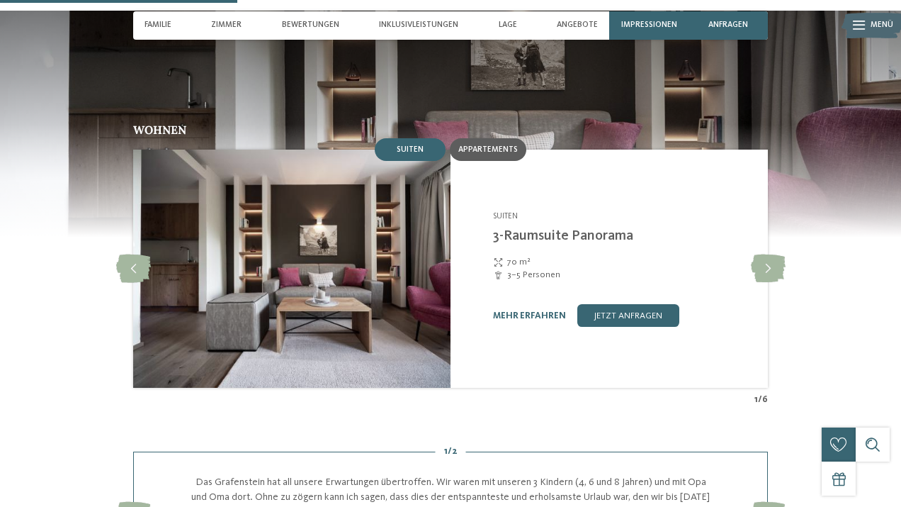
click at [486, 145] on span "Appartements" at bounding box center [488, 149] width 60 height 9
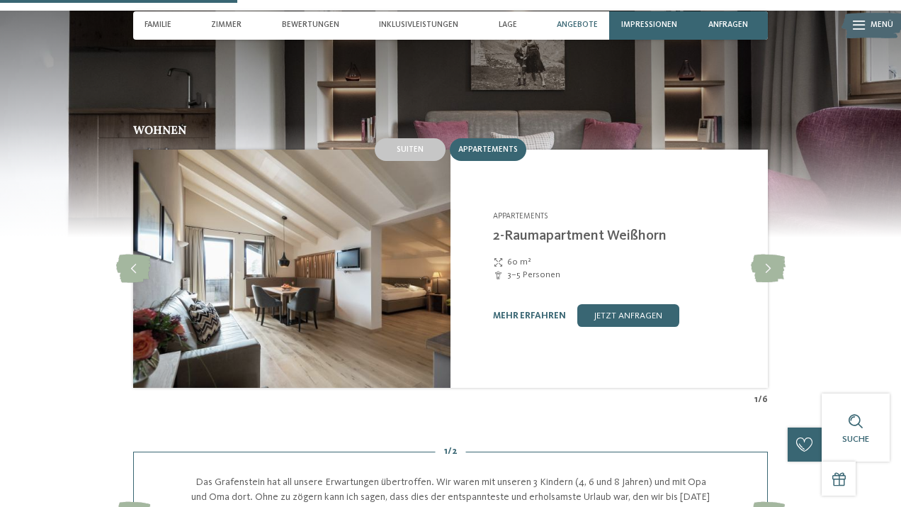
click at [577, 23] on span "Angebote" at bounding box center [577, 25] width 41 height 9
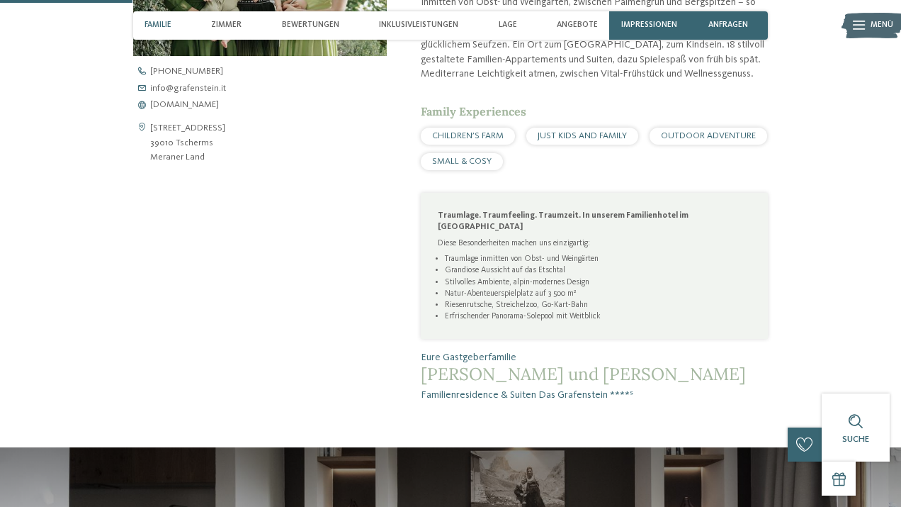
scroll to position [540, 0]
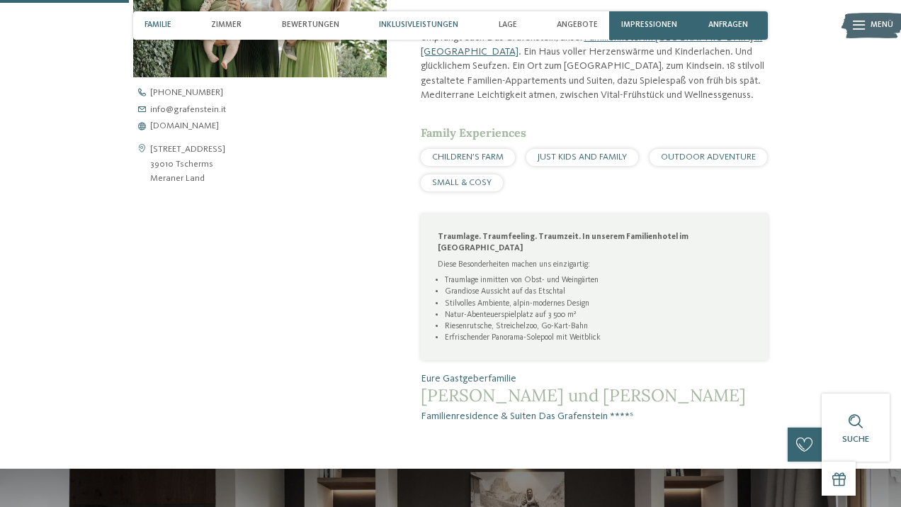
click at [414, 36] on div "Inklusivleistungen" at bounding box center [418, 25] width 91 height 28
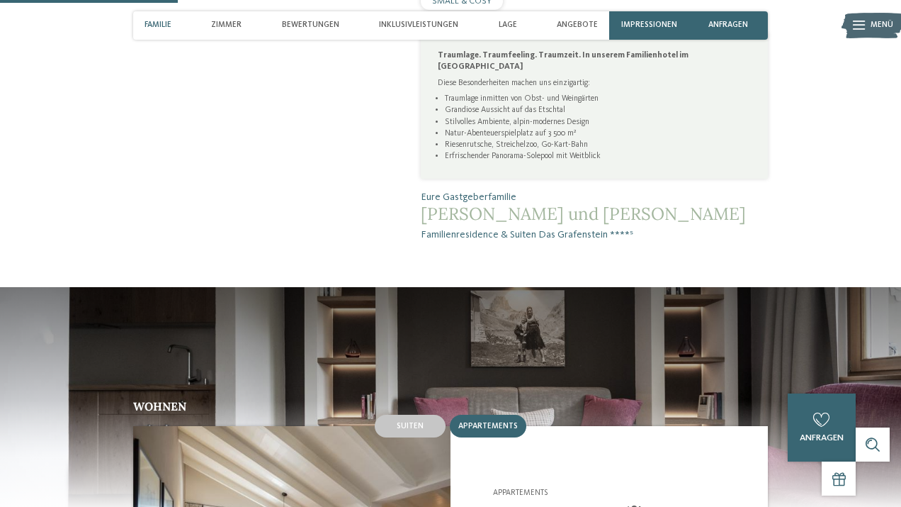
scroll to position [710, 0]
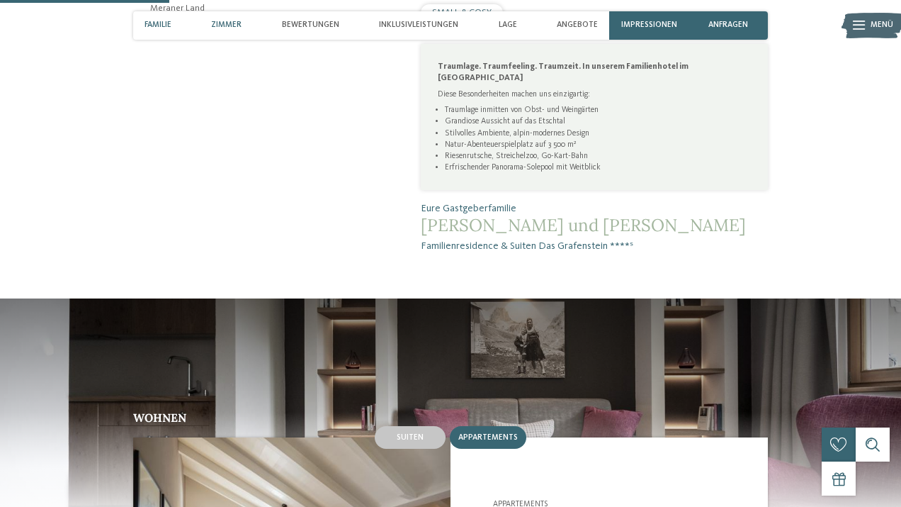
click at [226, 27] on span "Zimmer" at bounding box center [226, 25] width 30 height 9
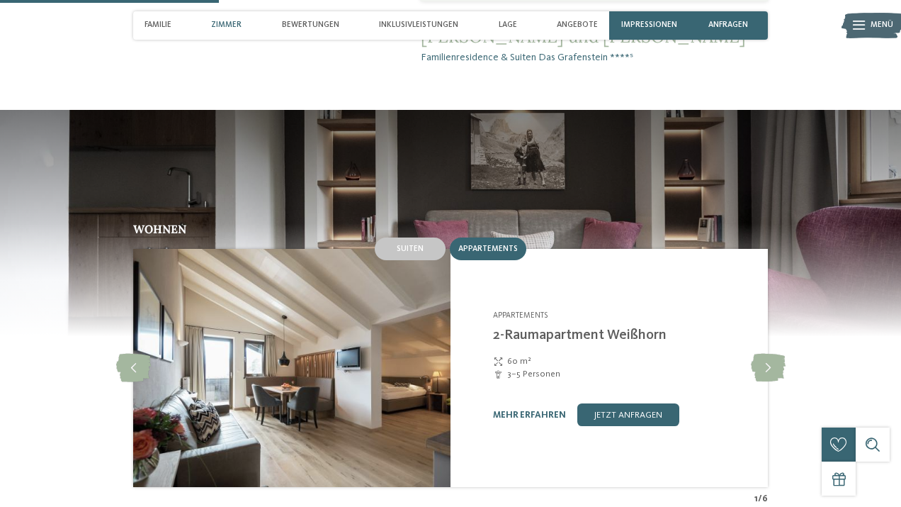
scroll to position [919, 0]
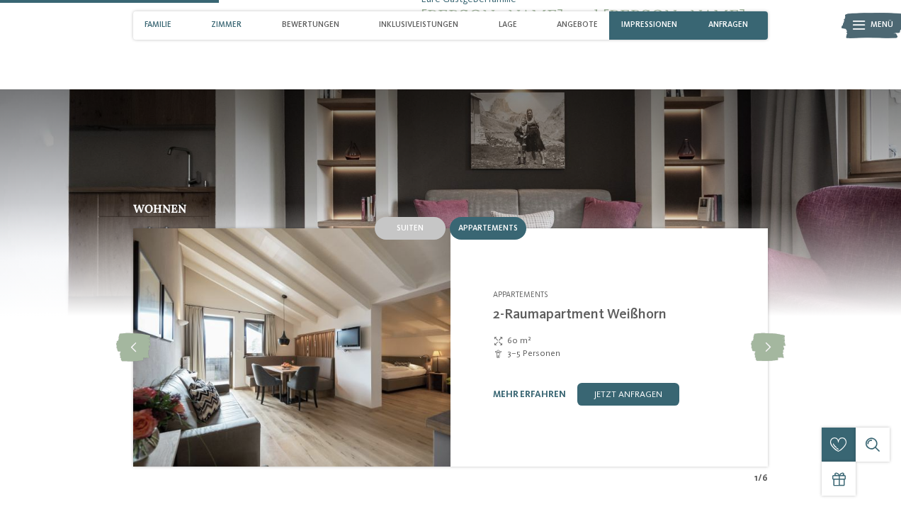
click at [152, 33] on div "Familie" at bounding box center [158, 25] width 38 height 28
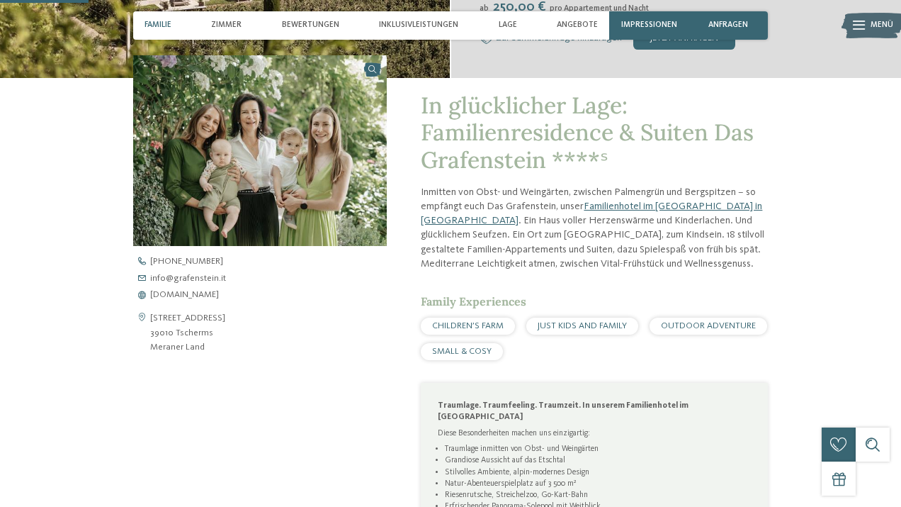
scroll to position [371, 0]
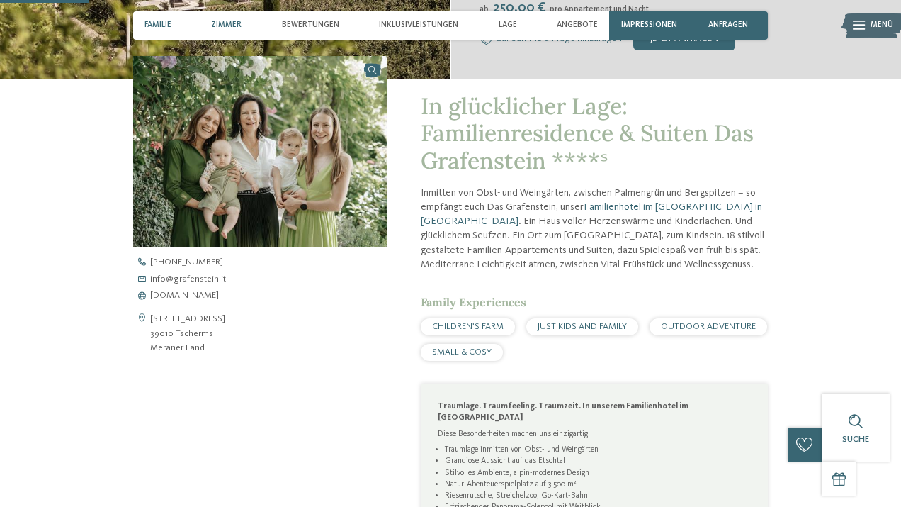
click at [218, 26] on span "Zimmer" at bounding box center [226, 25] width 30 height 9
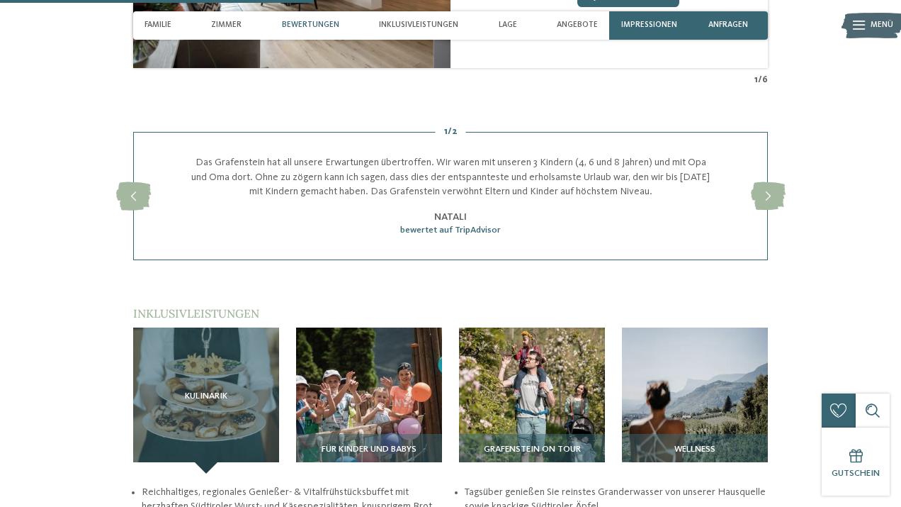
scroll to position [1318, 0]
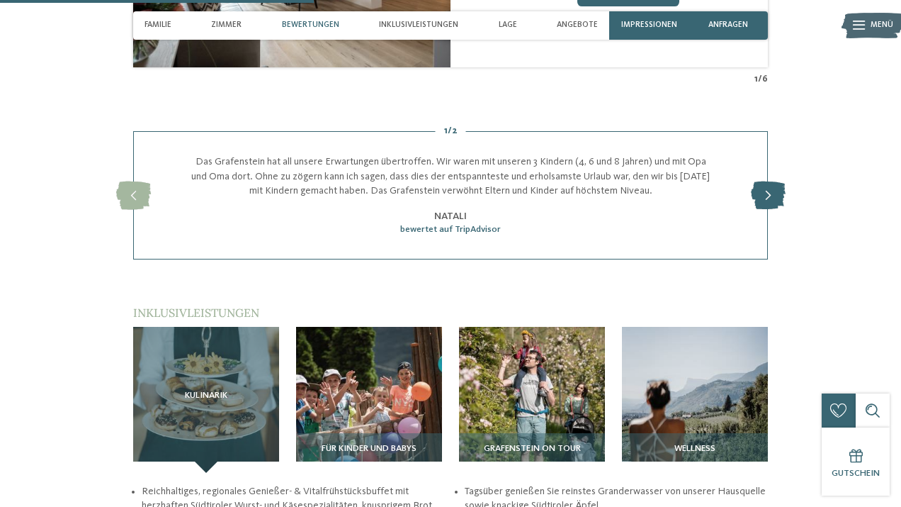
click at [769, 184] on icon at bounding box center [768, 195] width 35 height 28
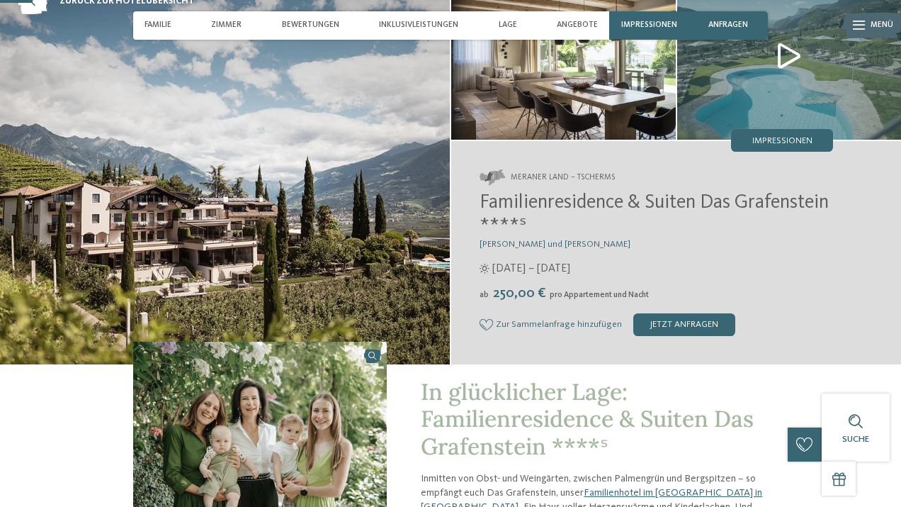
scroll to position [0, 0]
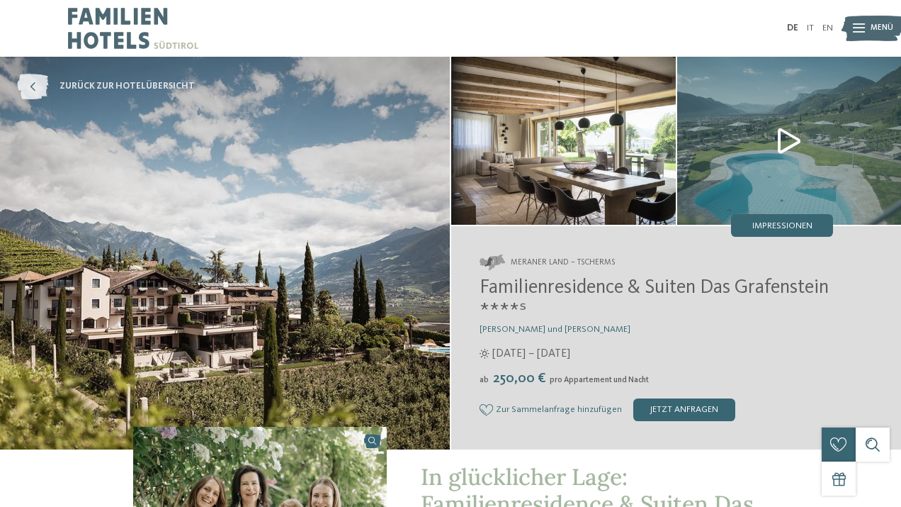
click at [32, 83] on icon at bounding box center [32, 87] width 31 height 26
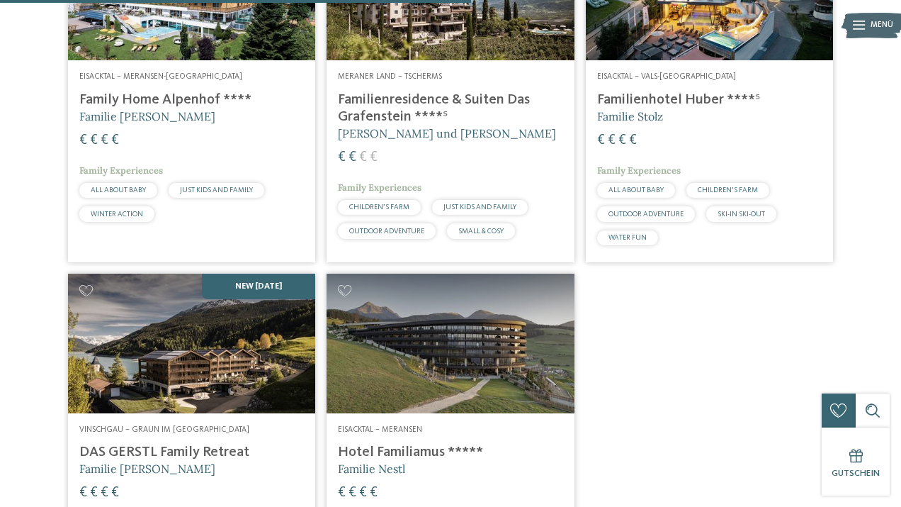
scroll to position [862, 0]
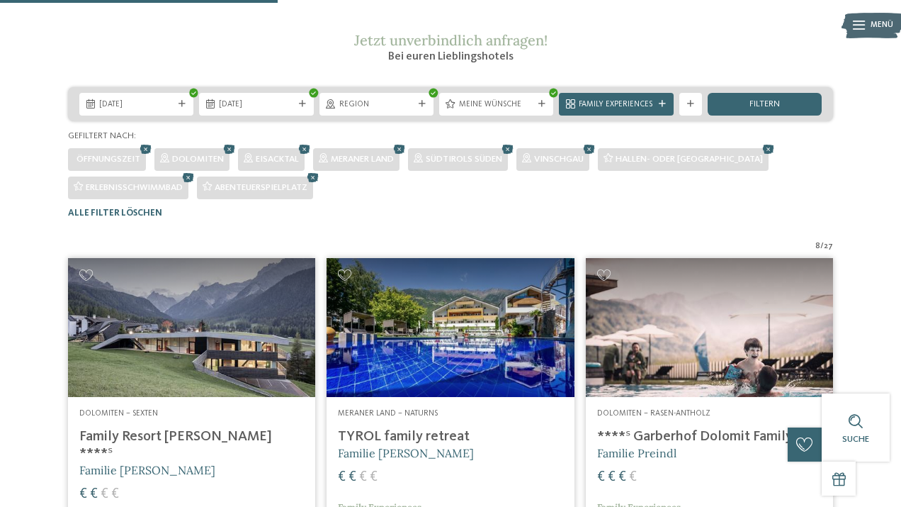
scroll to position [0, 0]
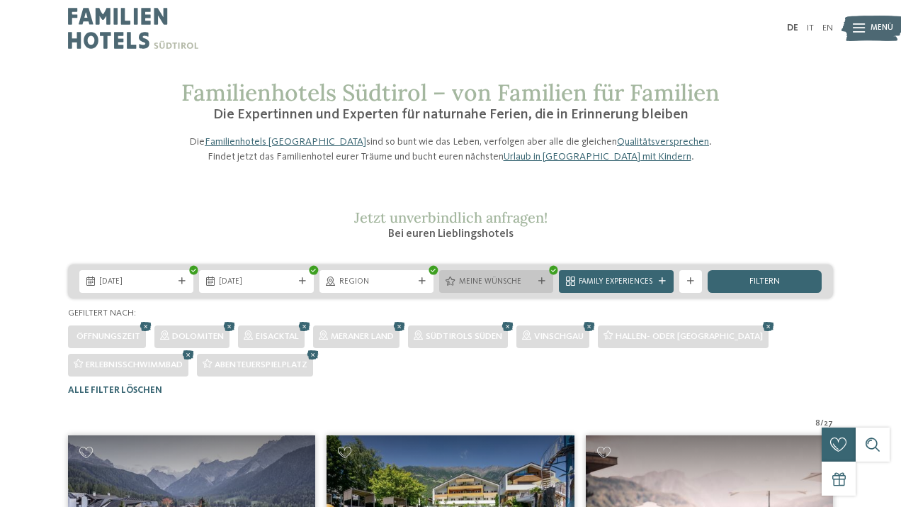
click at [517, 293] on div "Meine Wünsche" at bounding box center [496, 281] width 114 height 23
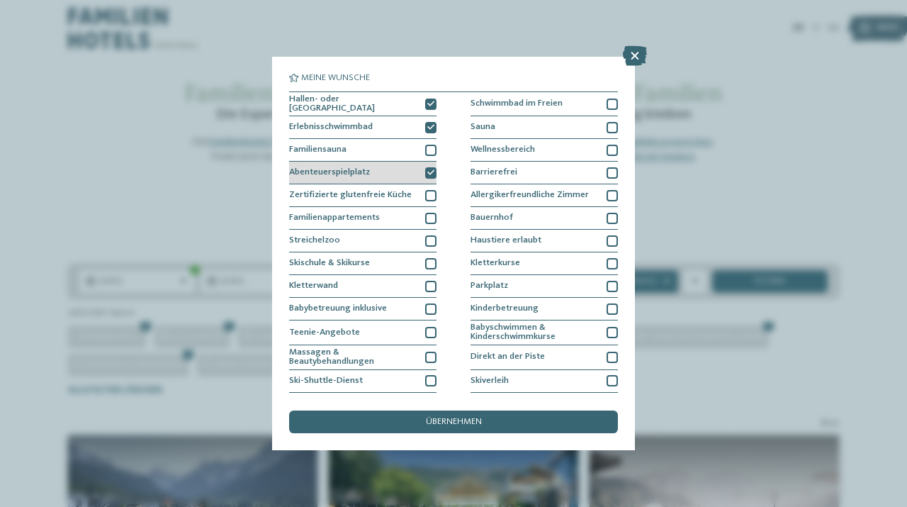
click at [427, 173] on icon at bounding box center [430, 172] width 7 height 7
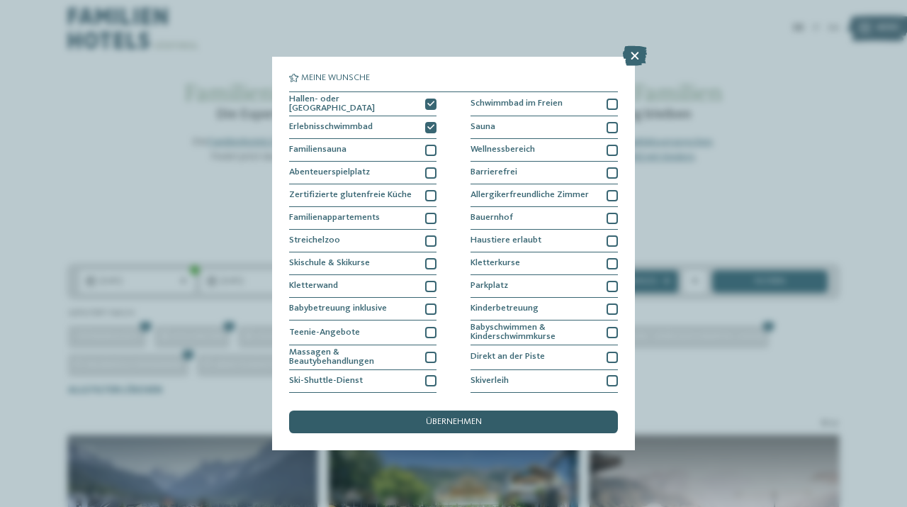
click at [431, 425] on span "übernehmen" at bounding box center [454, 421] width 56 height 9
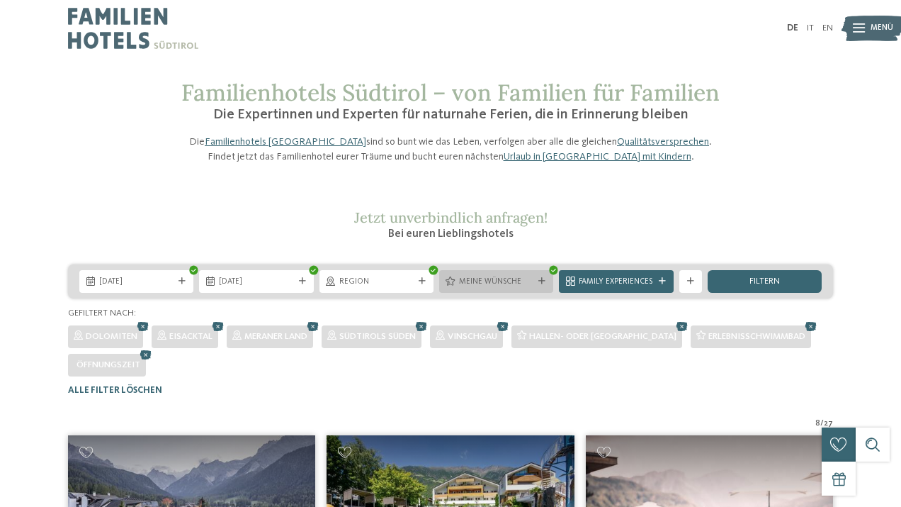
click at [520, 288] on span "Meine Wünsche" at bounding box center [496, 281] width 74 height 11
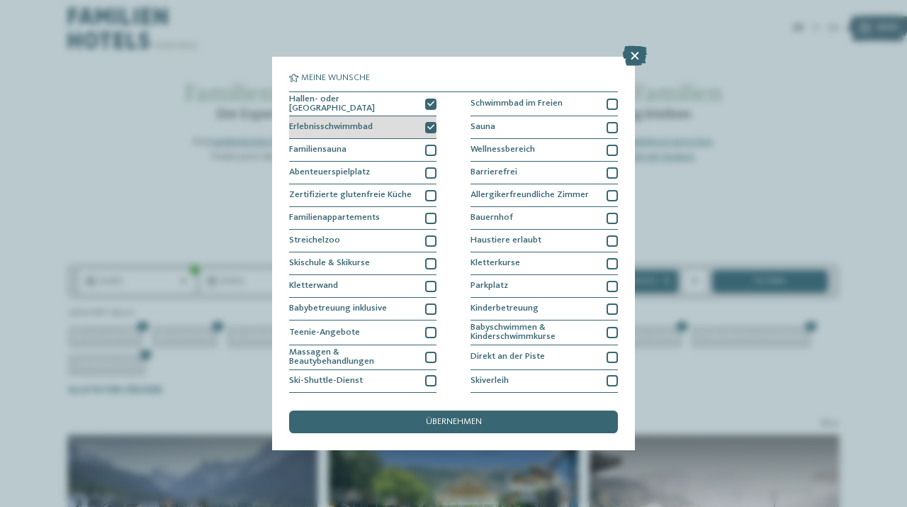
click at [390, 129] on div "Erlebnisschwimmbad" at bounding box center [362, 127] width 147 height 23
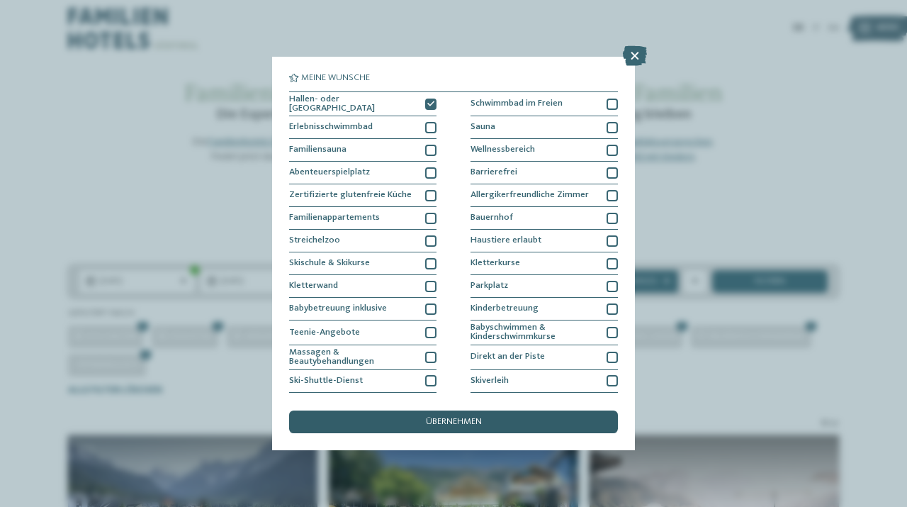
click at [422, 424] on div "übernehmen" at bounding box center [453, 421] width 329 height 23
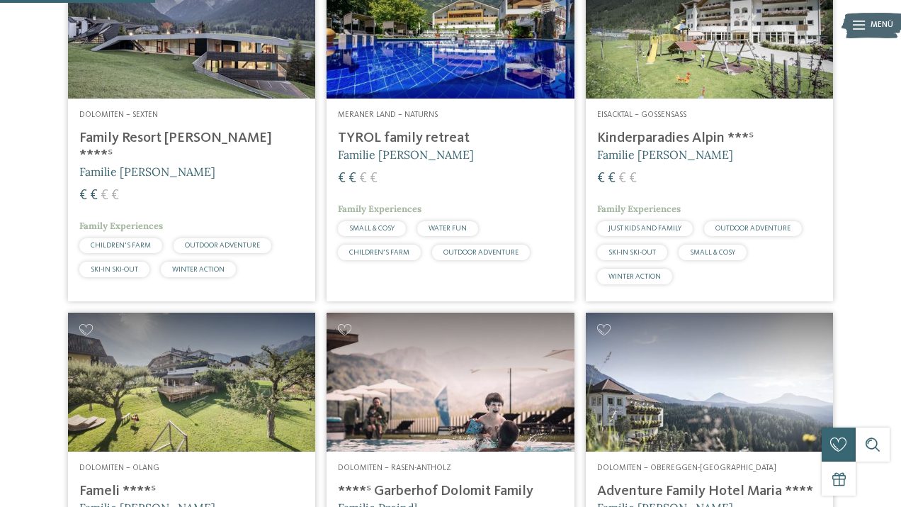
scroll to position [443, 0]
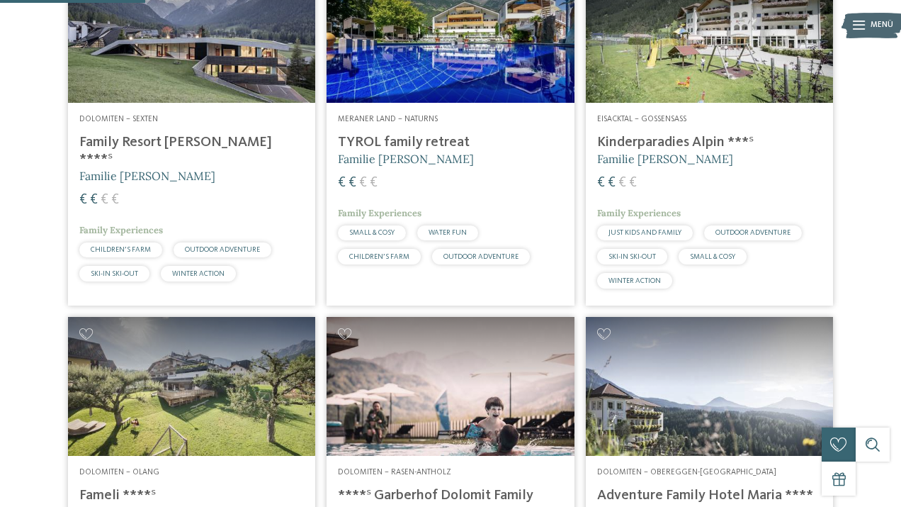
click at [687, 72] on img at bounding box center [709, 33] width 247 height 139
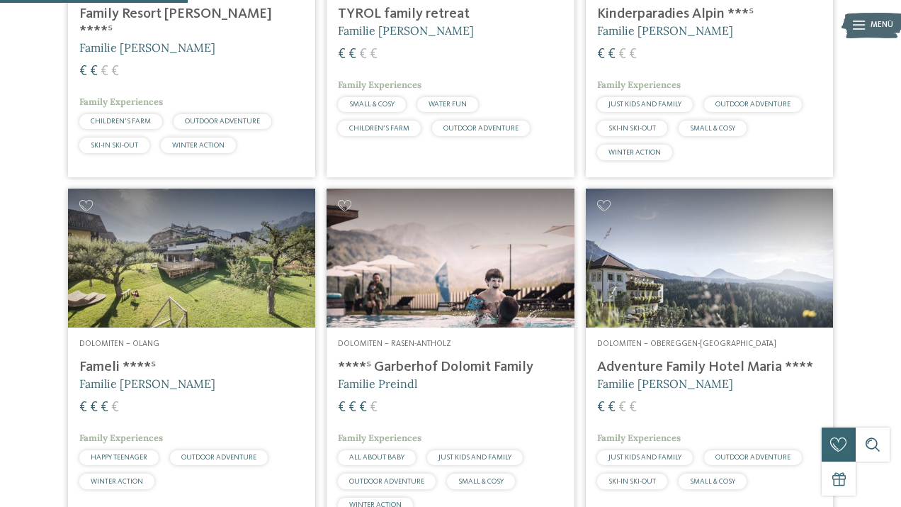
scroll to position [572, 0]
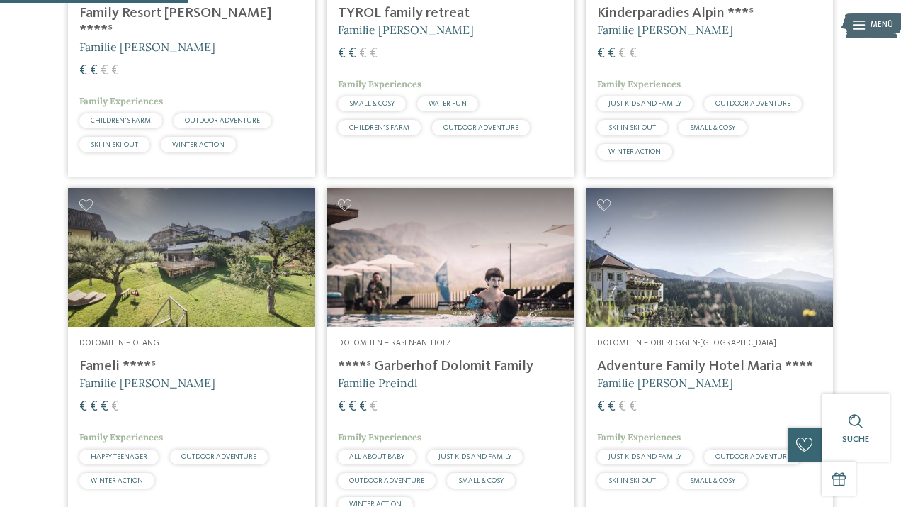
click at [670, 324] on img at bounding box center [709, 257] width 247 height 139
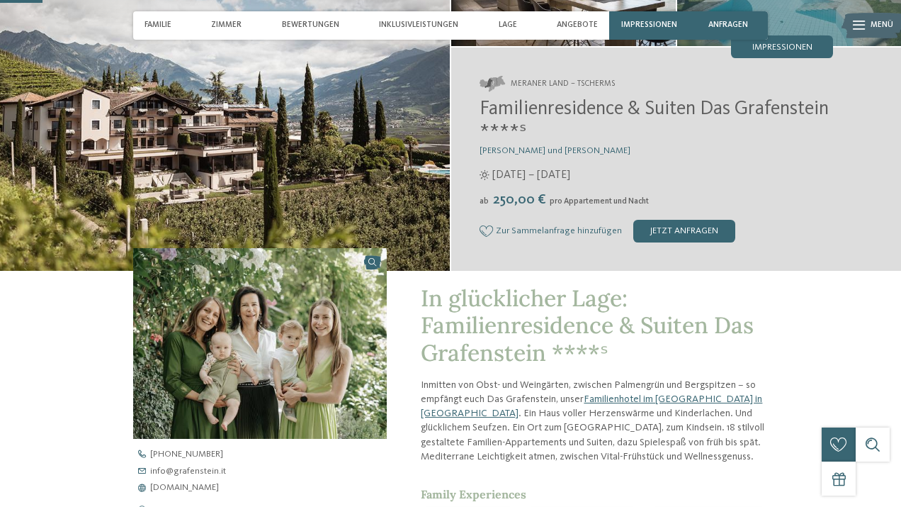
click at [504, 232] on span "Zur Sammelanfrage hinzufügen" at bounding box center [559, 231] width 126 height 10
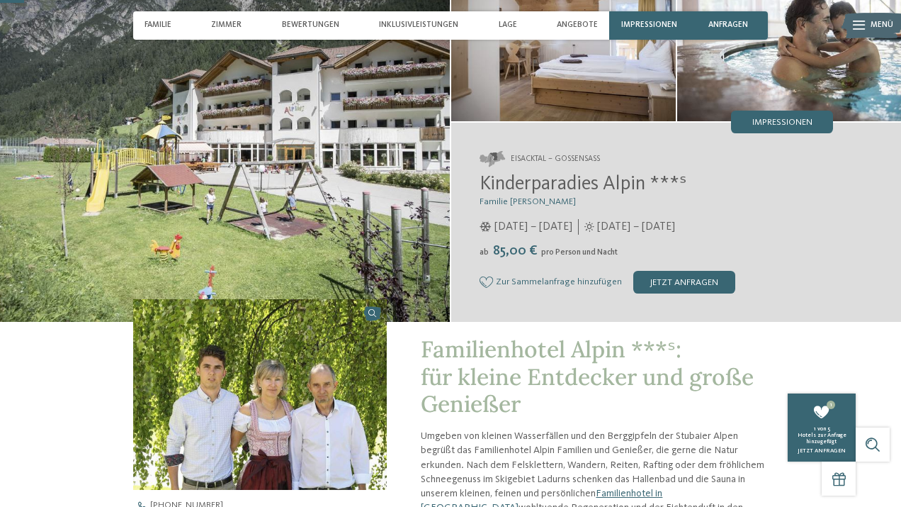
scroll to position [107, 0]
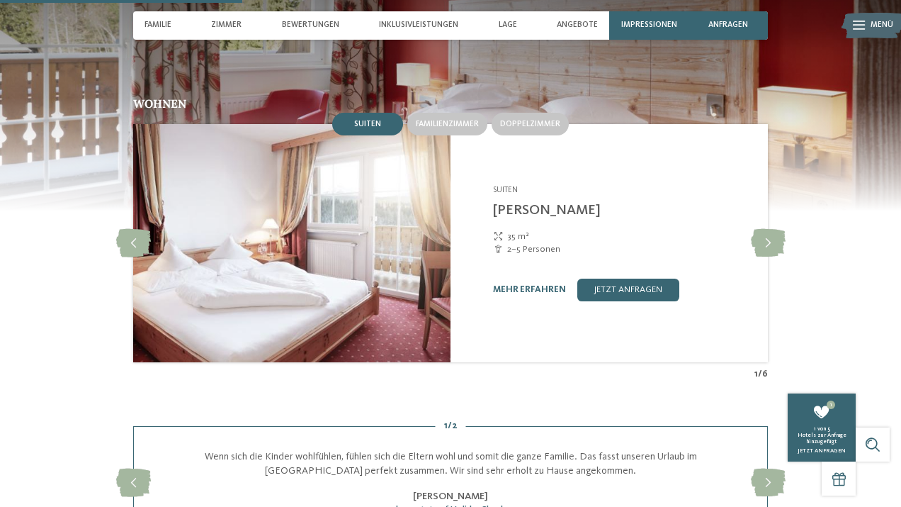
scroll to position [1031, 0]
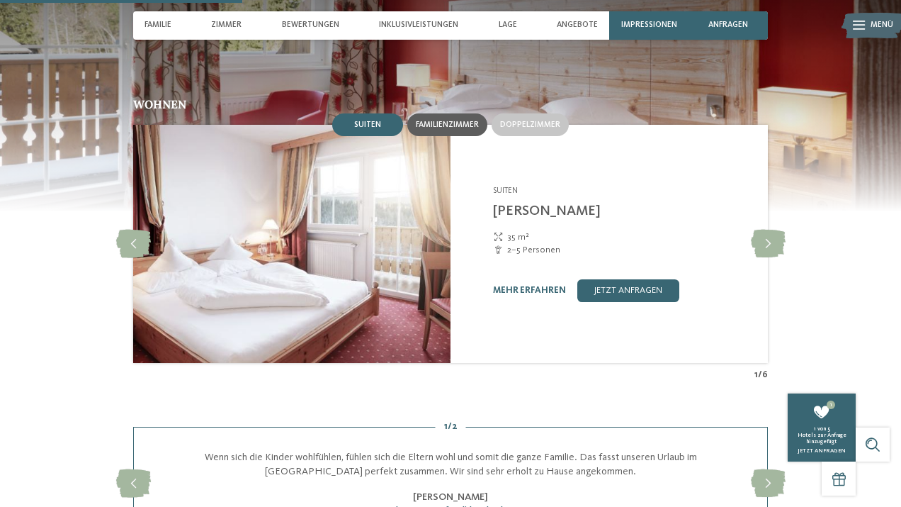
click at [437, 120] on span "Familienzimmer" at bounding box center [447, 124] width 63 height 9
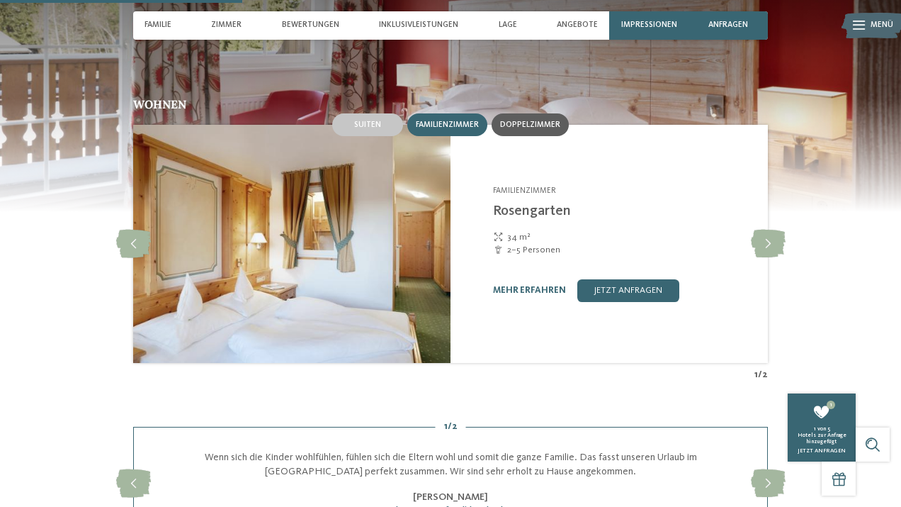
click at [524, 113] on div "Doppelzimmer" at bounding box center [530, 124] width 77 height 23
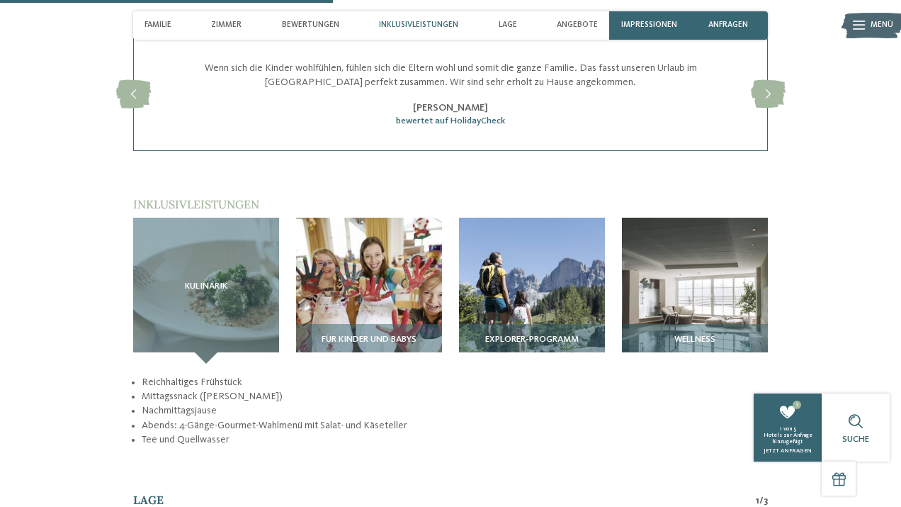
scroll to position [1428, 0]
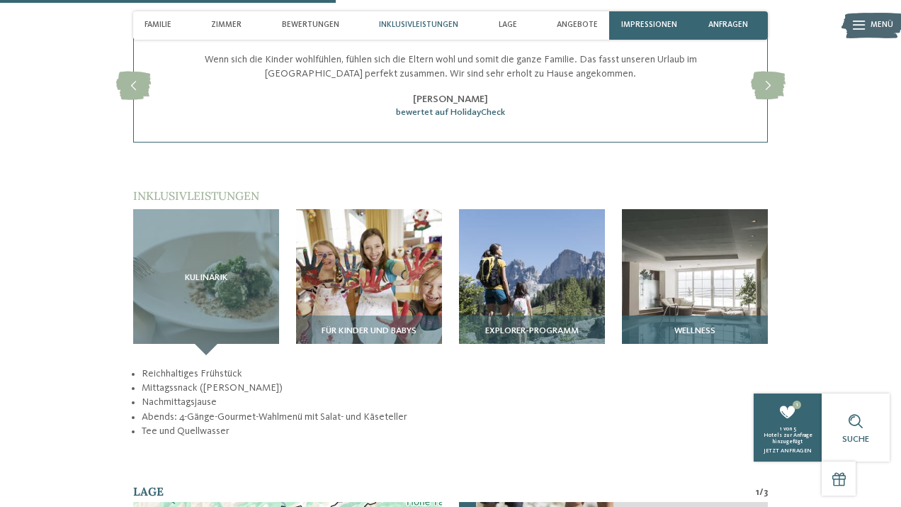
click at [705, 247] on img at bounding box center [695, 282] width 146 height 146
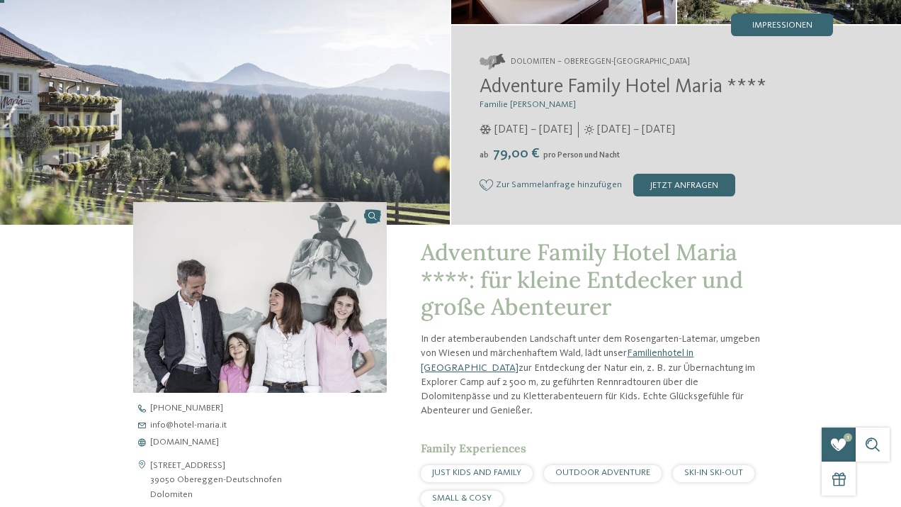
scroll to position [0, 0]
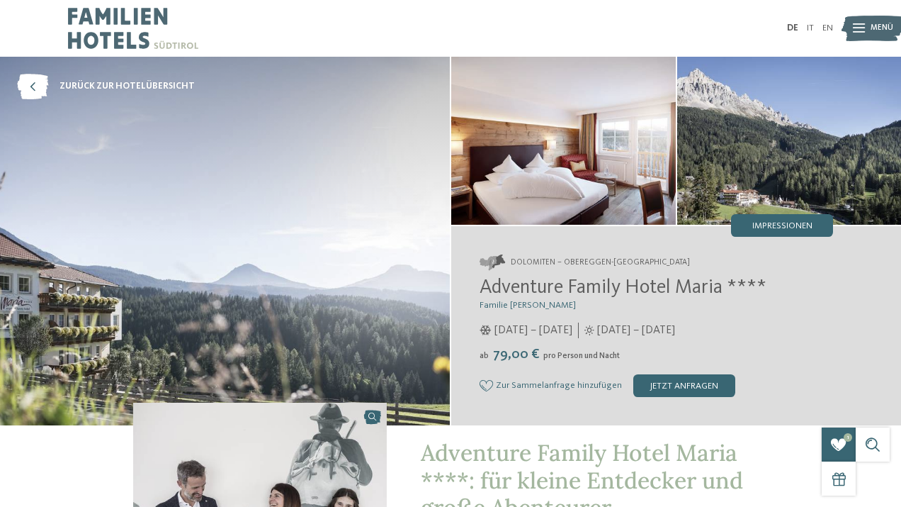
click at [490, 386] on icon at bounding box center [486, 385] width 13 height 11
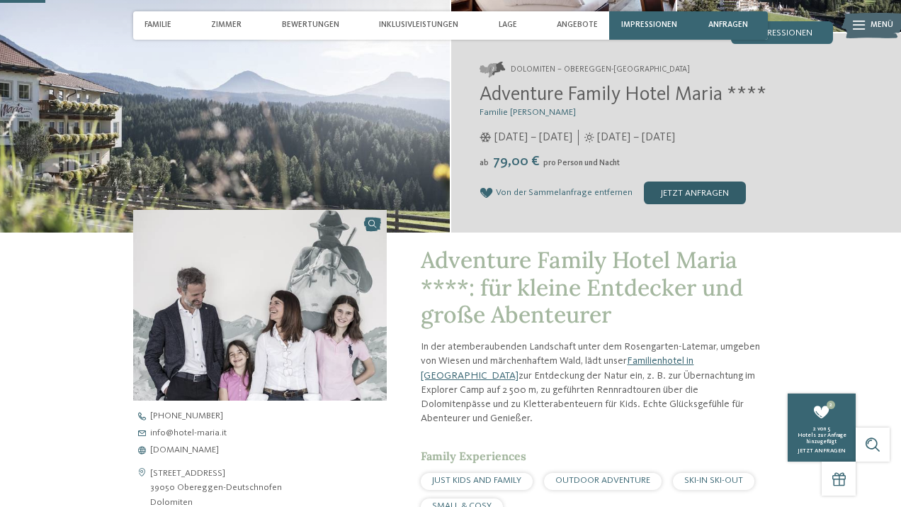
scroll to position [193, 0]
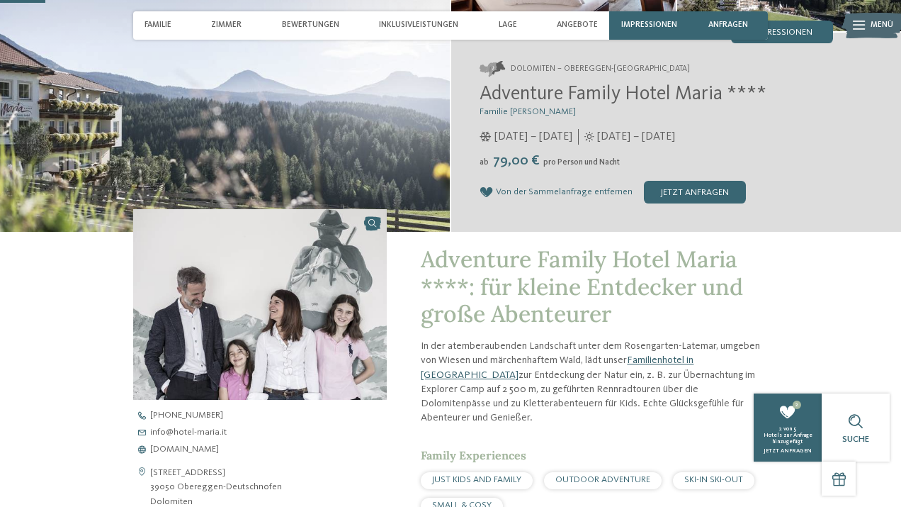
click at [667, 361] on link "Familienhotel in [GEOGRAPHIC_DATA]" at bounding box center [557, 367] width 273 height 24
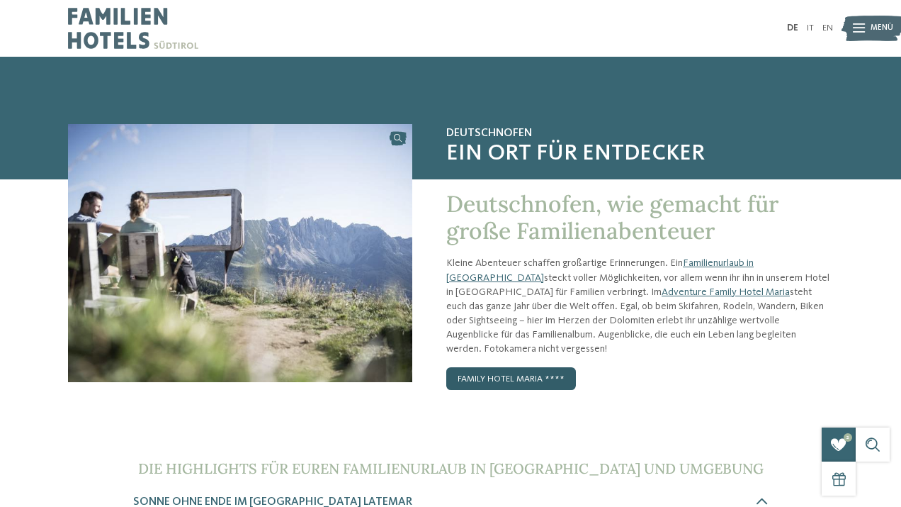
click at [534, 367] on link "Family Hotel Maria ****" at bounding box center [511, 378] width 130 height 23
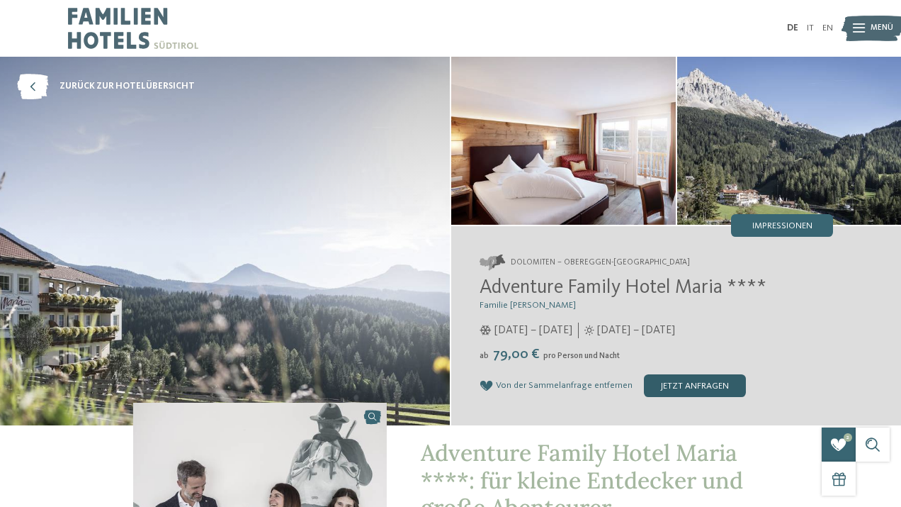
click at [679, 384] on div "jetzt anfragen" at bounding box center [695, 385] width 102 height 23
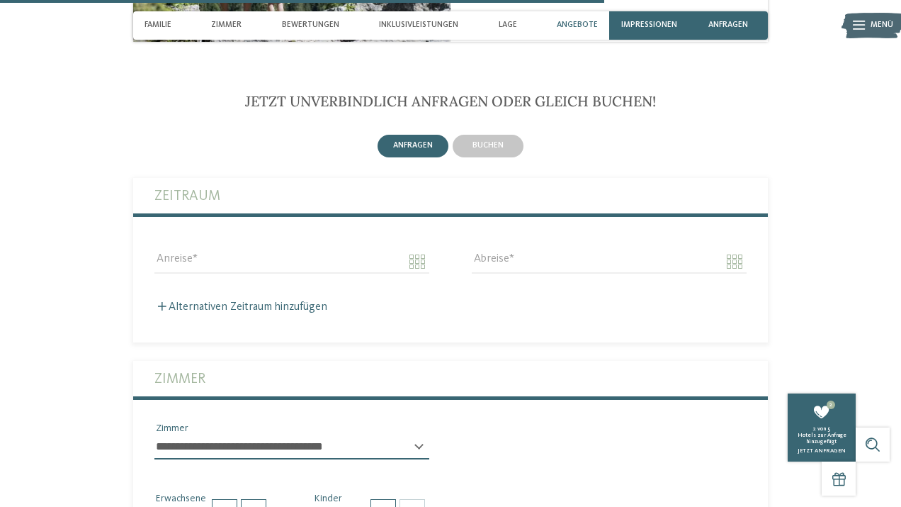
scroll to position [2578, 0]
click at [295, 250] on input "Anreise" at bounding box center [291, 262] width 275 height 24
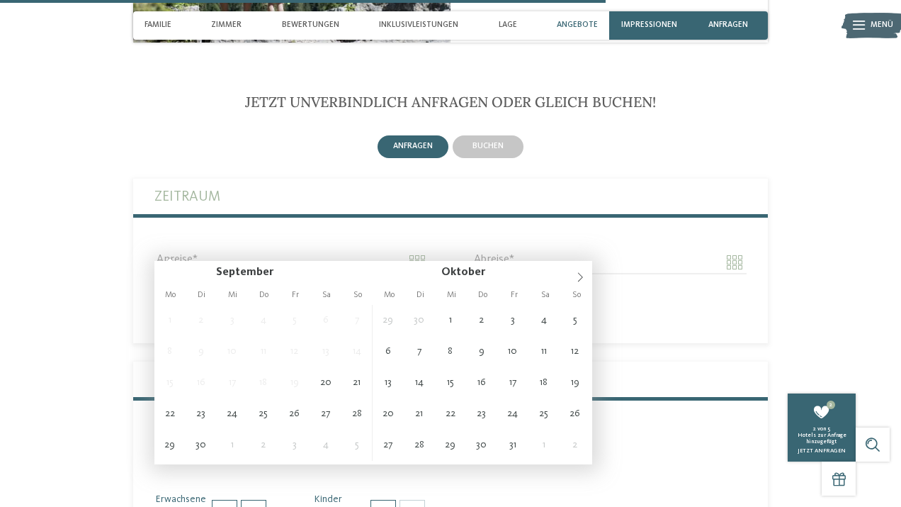
type input "**********"
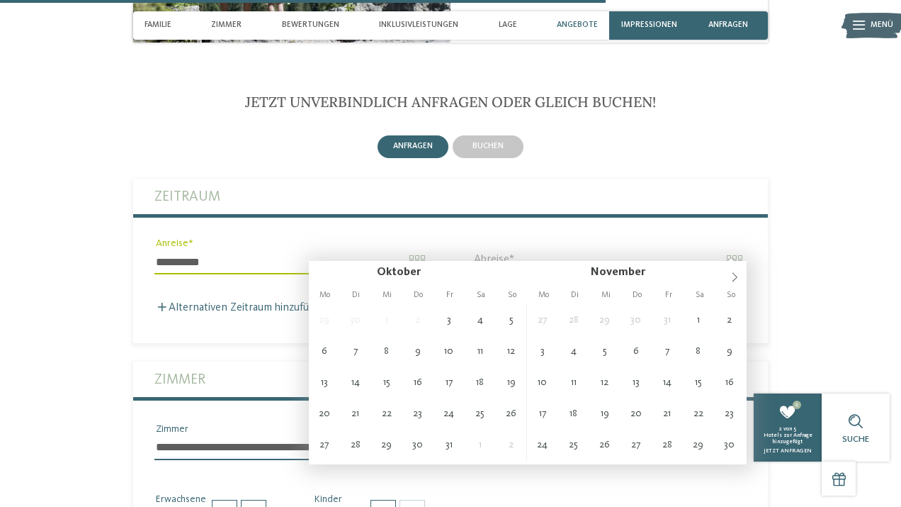
type input "**********"
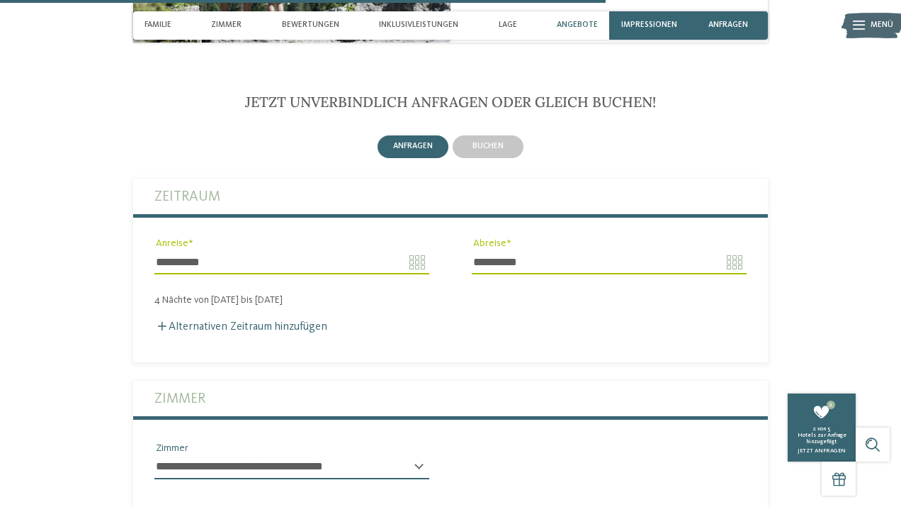
click at [216, 318] on fieldset "**********" at bounding box center [450, 271] width 635 height 184
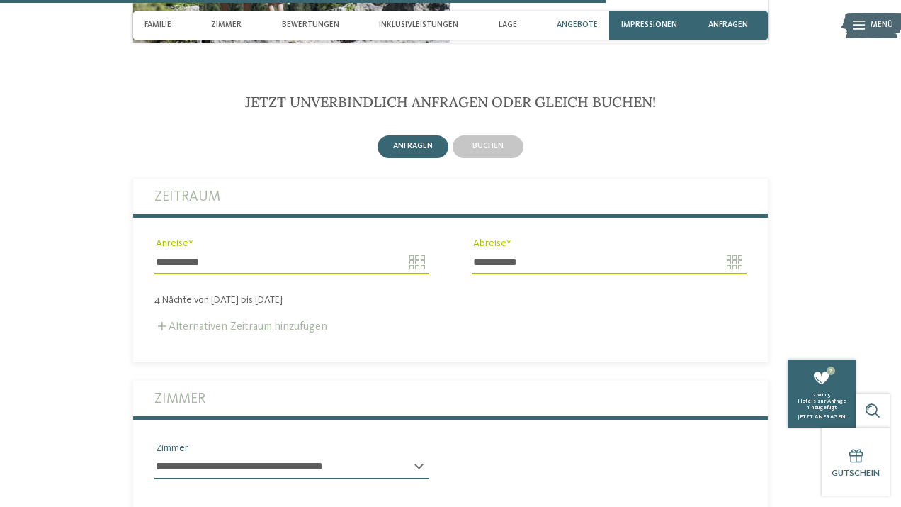
click at [218, 321] on label "Alternativen Zeitraum hinzufügen" at bounding box center [240, 326] width 173 height 11
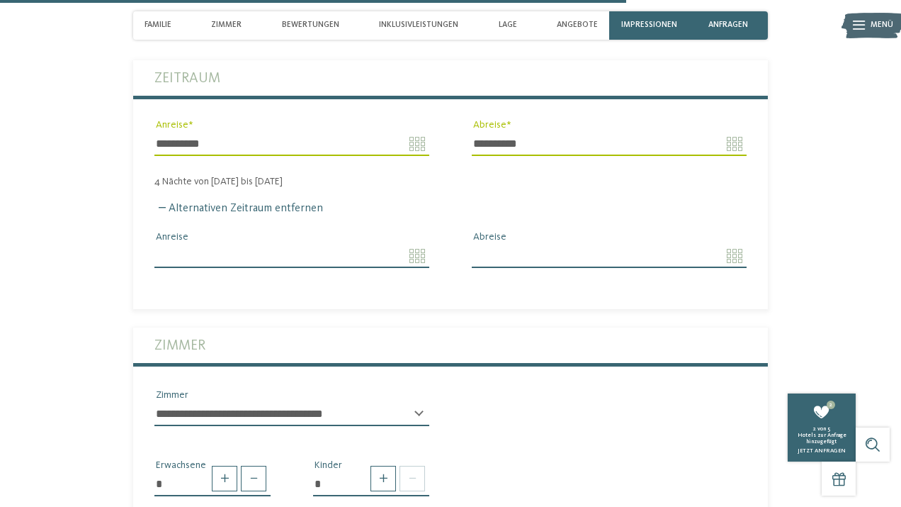
scroll to position [2733, 0]
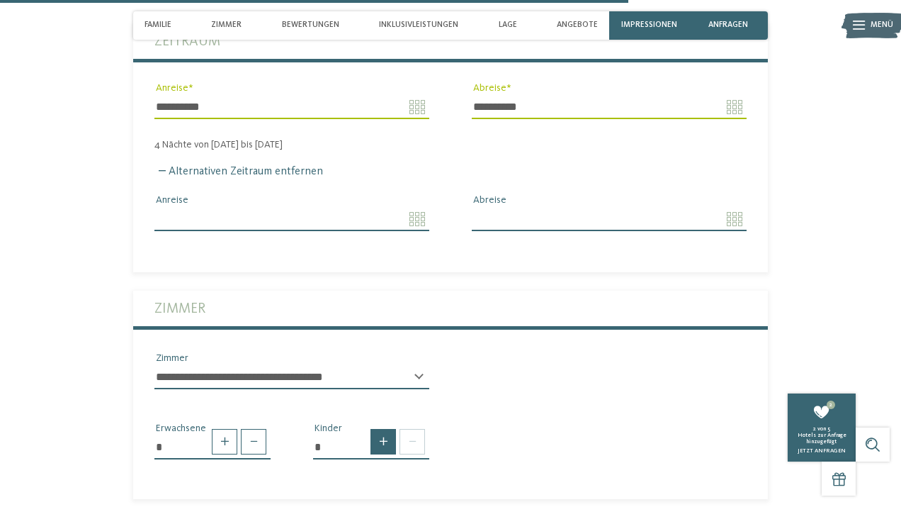
click at [383, 429] on span at bounding box center [384, 442] width 26 height 26
type input "*"
click at [341, 485] on select "* * * * * * * * * * * ** ** ** ** ** ** ** **" at bounding box center [371, 497] width 116 height 24
select select "*"
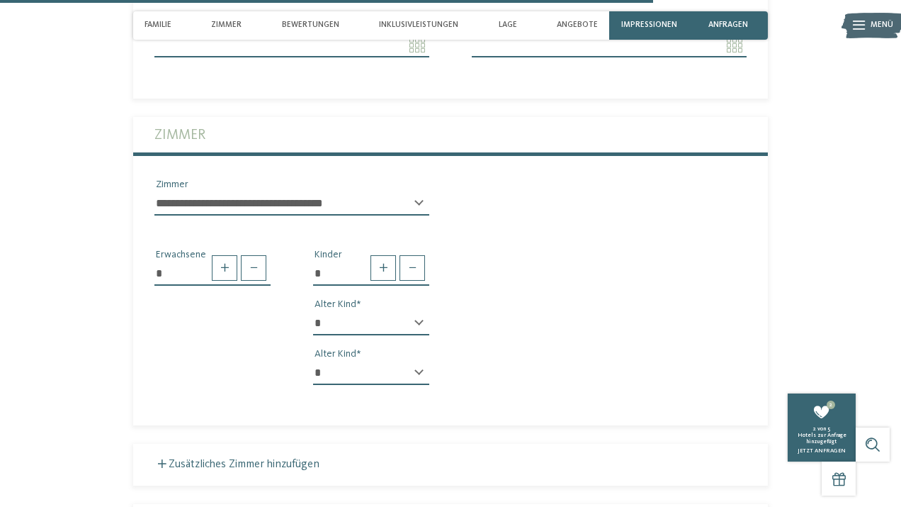
scroll to position [2911, 0]
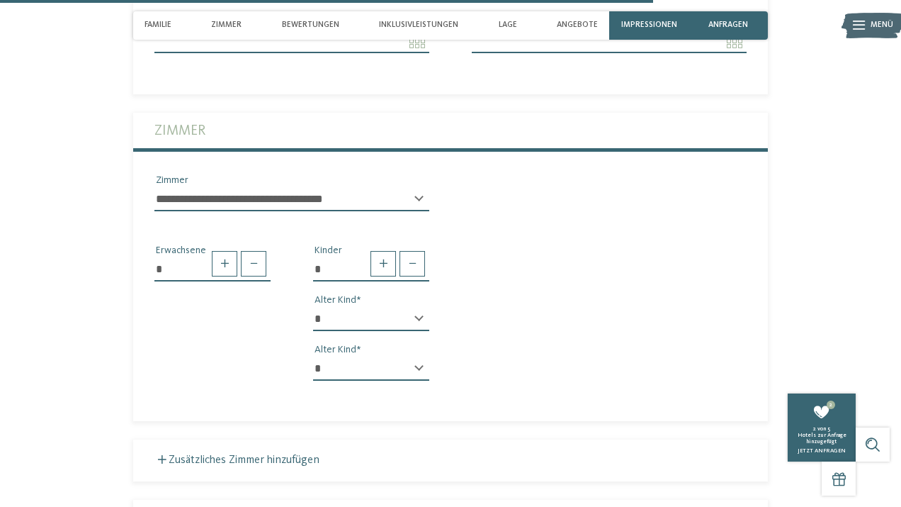
click at [339, 356] on select "* * * * * * * * * * * ** ** ** ** ** ** ** **" at bounding box center [371, 368] width 116 height 24
select select "*"
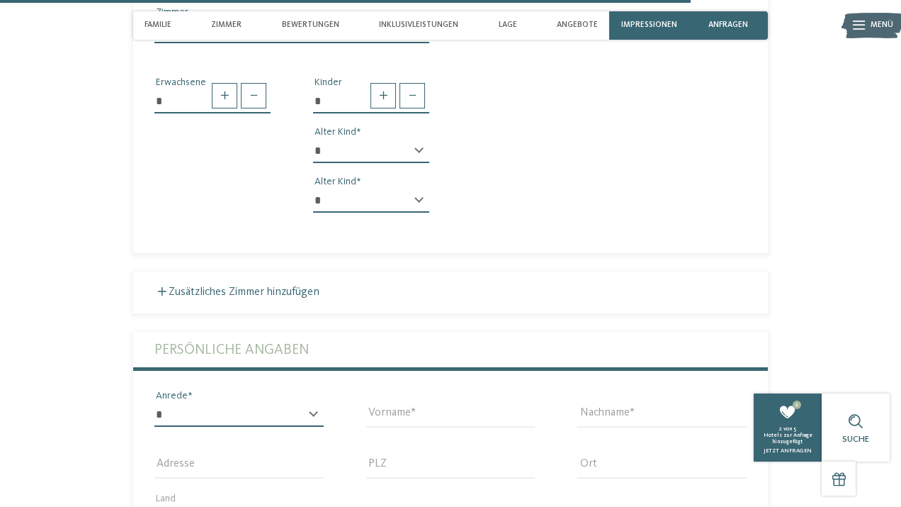
click at [239, 402] on select "* **** **** ******* ******" at bounding box center [238, 414] width 169 height 24
select select "*"
click at [380, 402] on input "Vorname" at bounding box center [450, 414] width 169 height 24
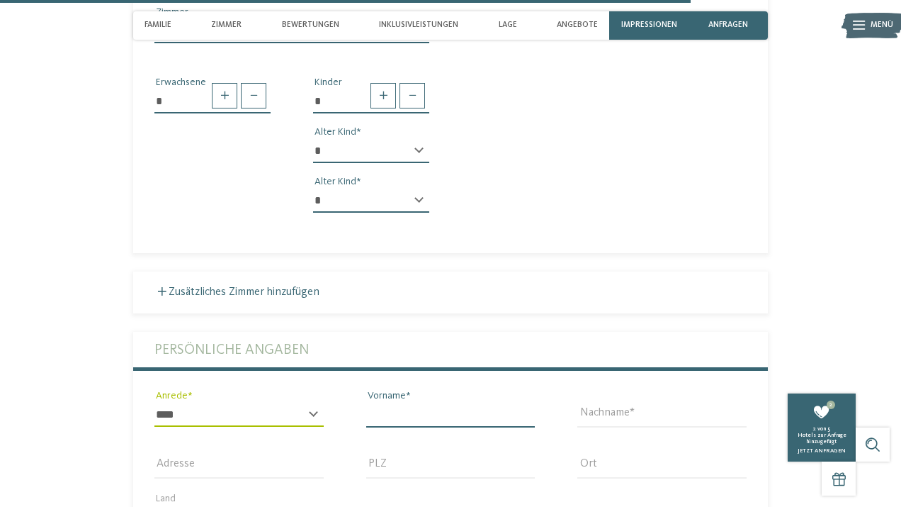
type input "*******"
click at [582, 402] on input "Nachname" at bounding box center [661, 414] width 169 height 24
type input "*******"
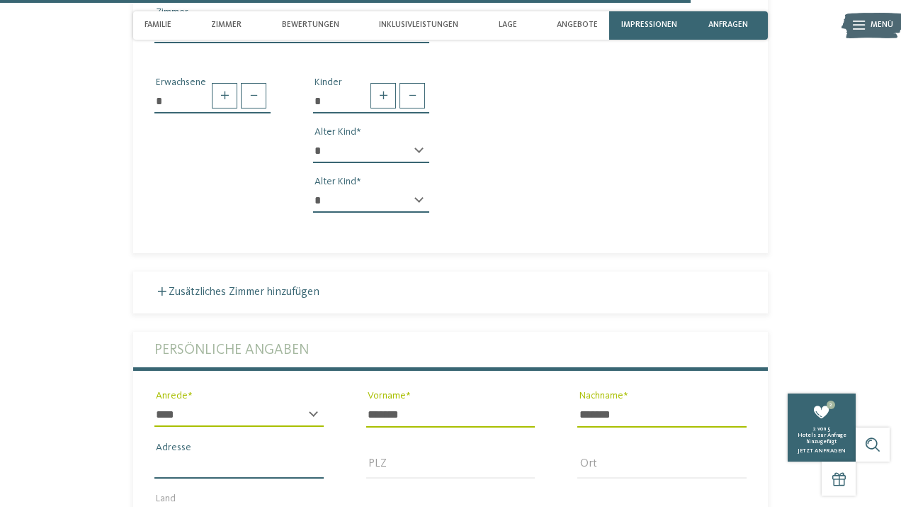
click at [242, 454] on input "Adresse" at bounding box center [238, 466] width 169 height 24
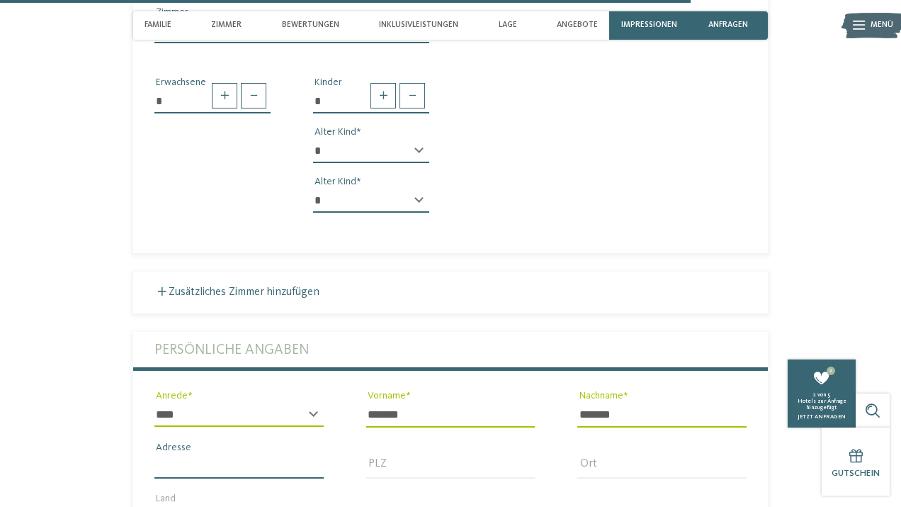
type input "**********"
type input "****"
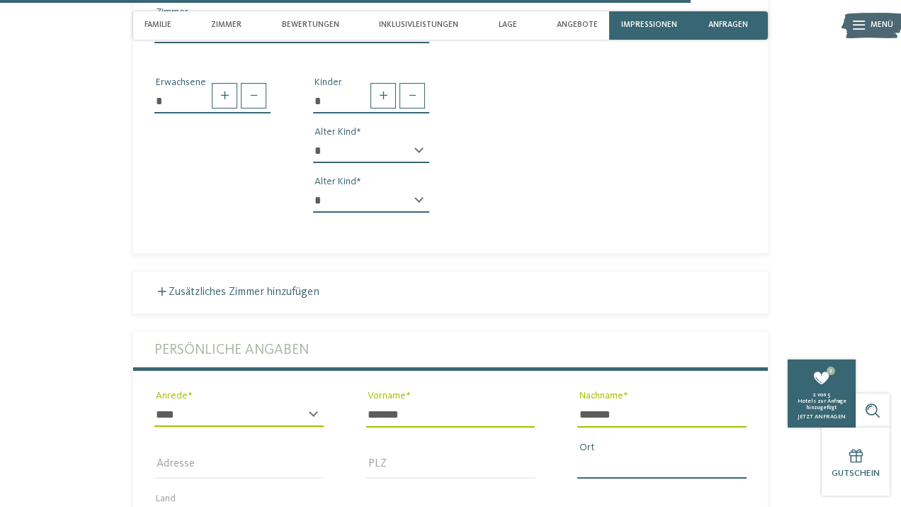
type input "******"
select select "**"
type input "**********"
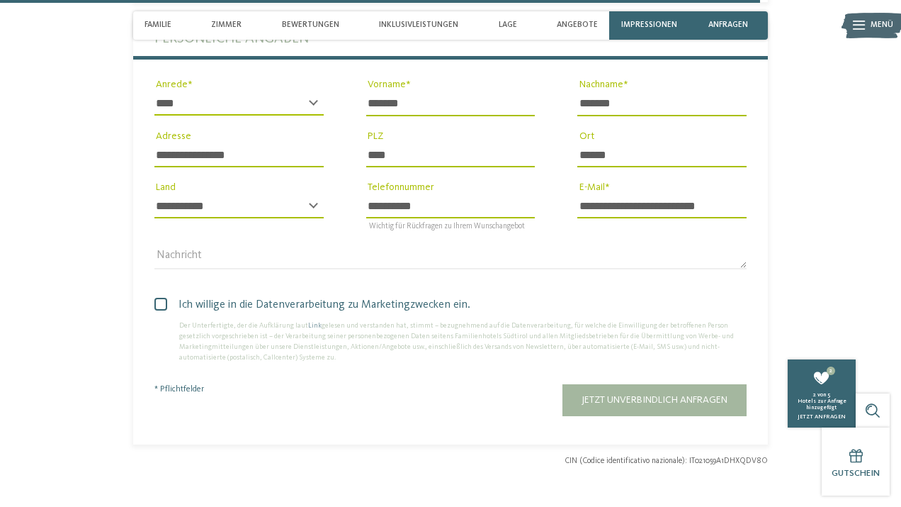
scroll to position [3390, 0]
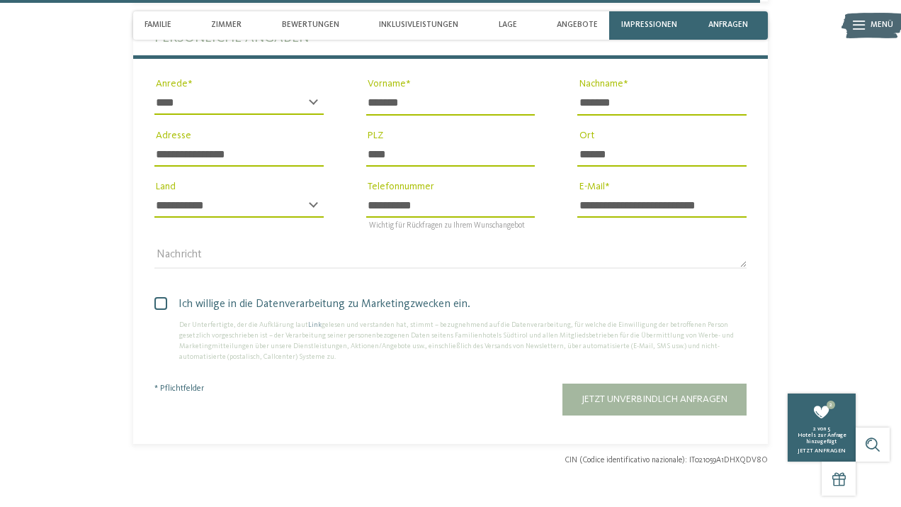
click at [240, 295] on span "Ich willige in die Datenverarbeitung zu Marketingzwecken ein." at bounding box center [456, 303] width 582 height 17
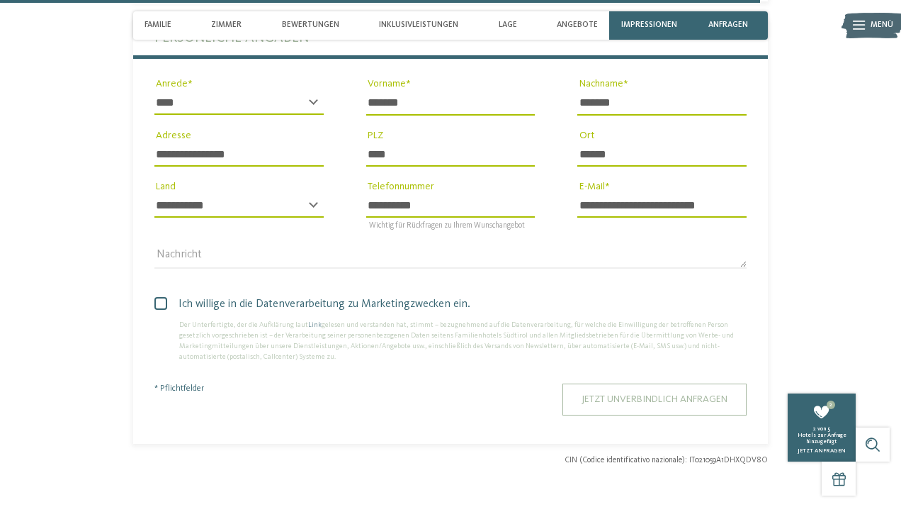
click at [614, 383] on button "Jetzt unverbindlich anfragen" at bounding box center [655, 399] width 184 height 32
